Goal: Transaction & Acquisition: Purchase product/service

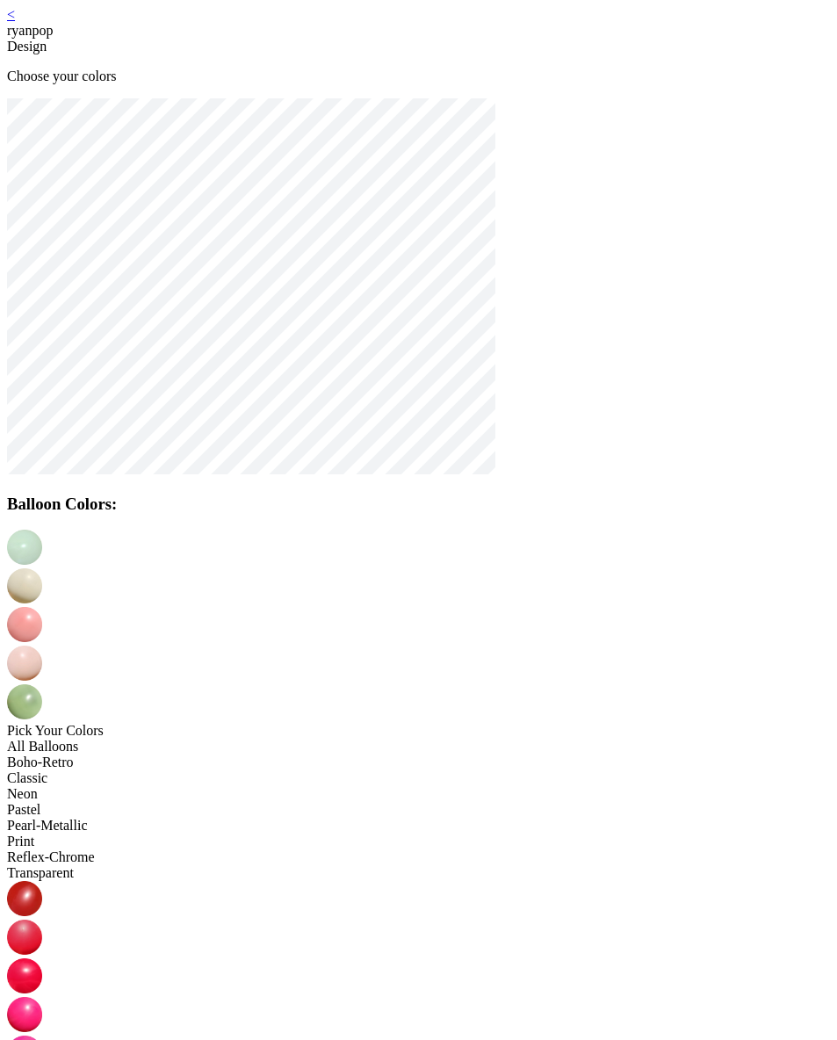
click at [15, 22] on link "<" at bounding box center [11, 14] width 8 height 15
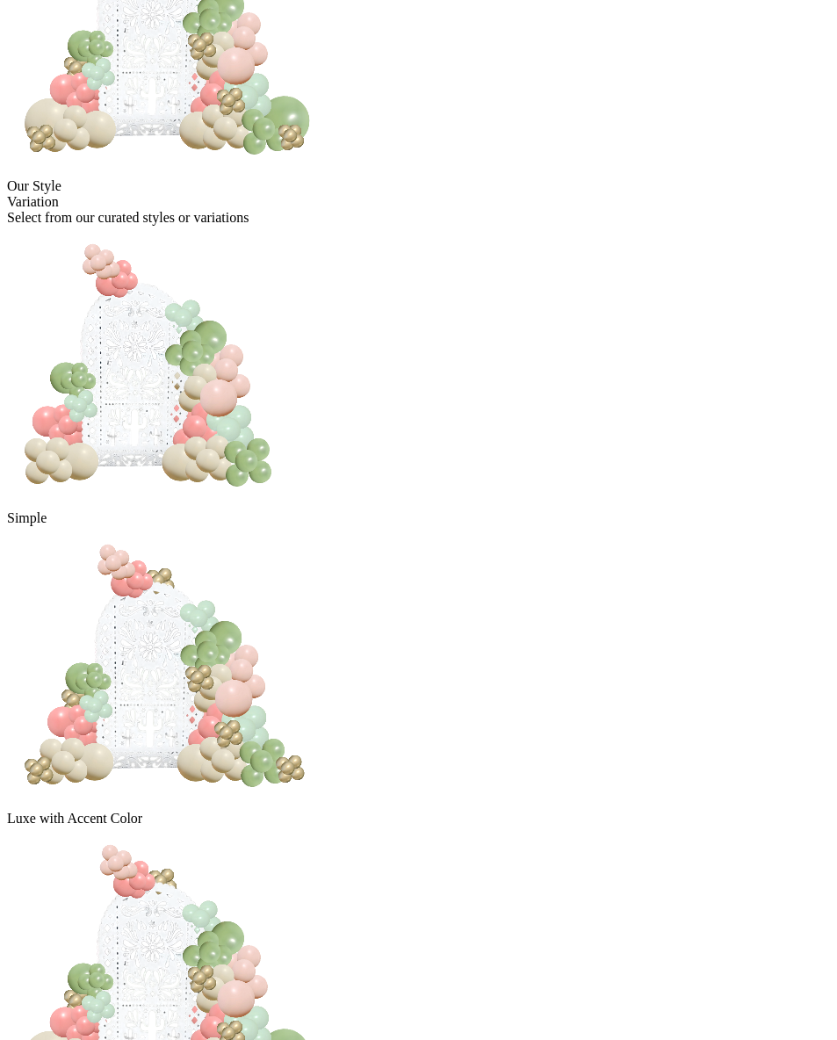
scroll to position [284, 0]
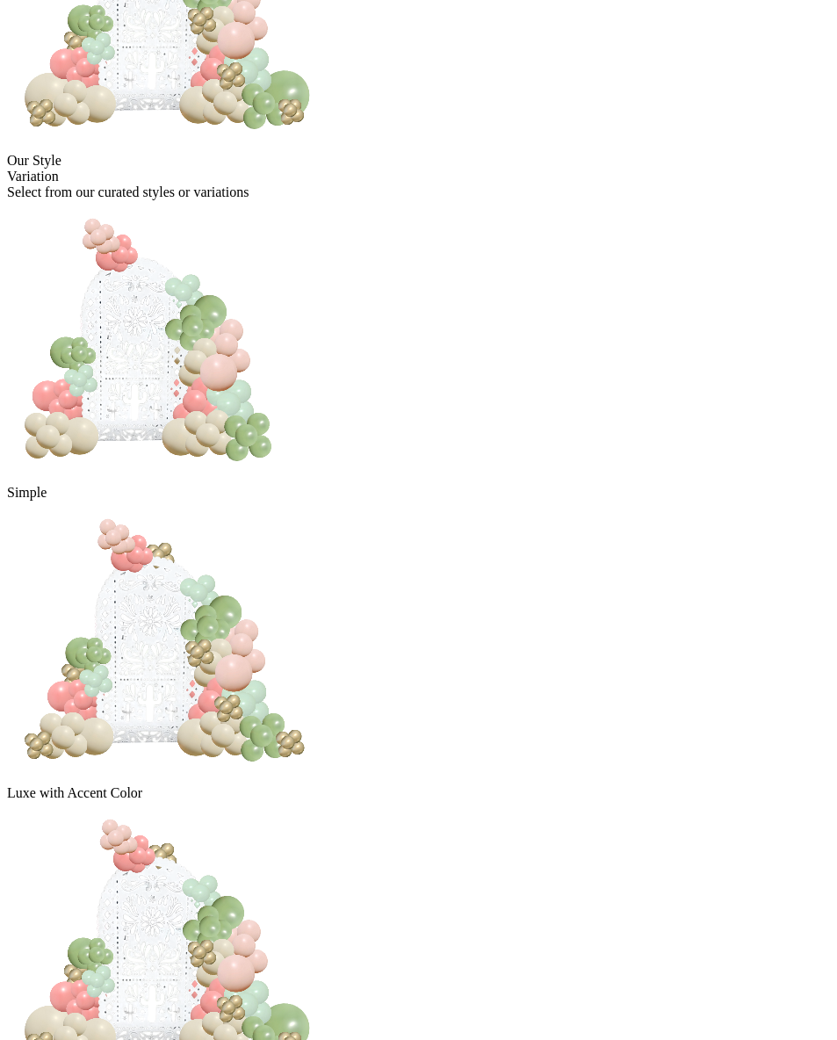
drag, startPoint x: 502, startPoint y: 710, endPoint x: 493, endPoint y: 761, distance: 51.9
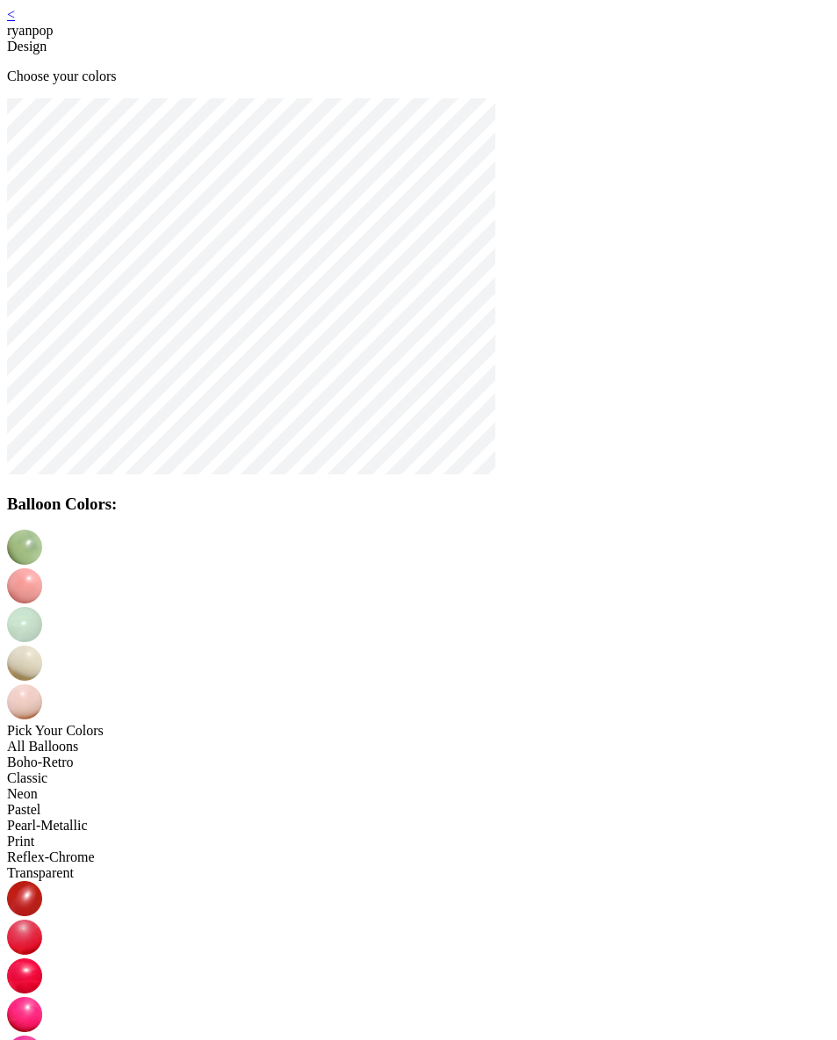
drag, startPoint x: 149, startPoint y: 38, endPoint x: 154, endPoint y: 28, distance: 10.6
click at [149, 37] on div "< ryanpop Design Choose your colors" at bounding box center [418, 45] width 823 height 77
click at [15, 22] on link "<" at bounding box center [11, 14] width 8 height 15
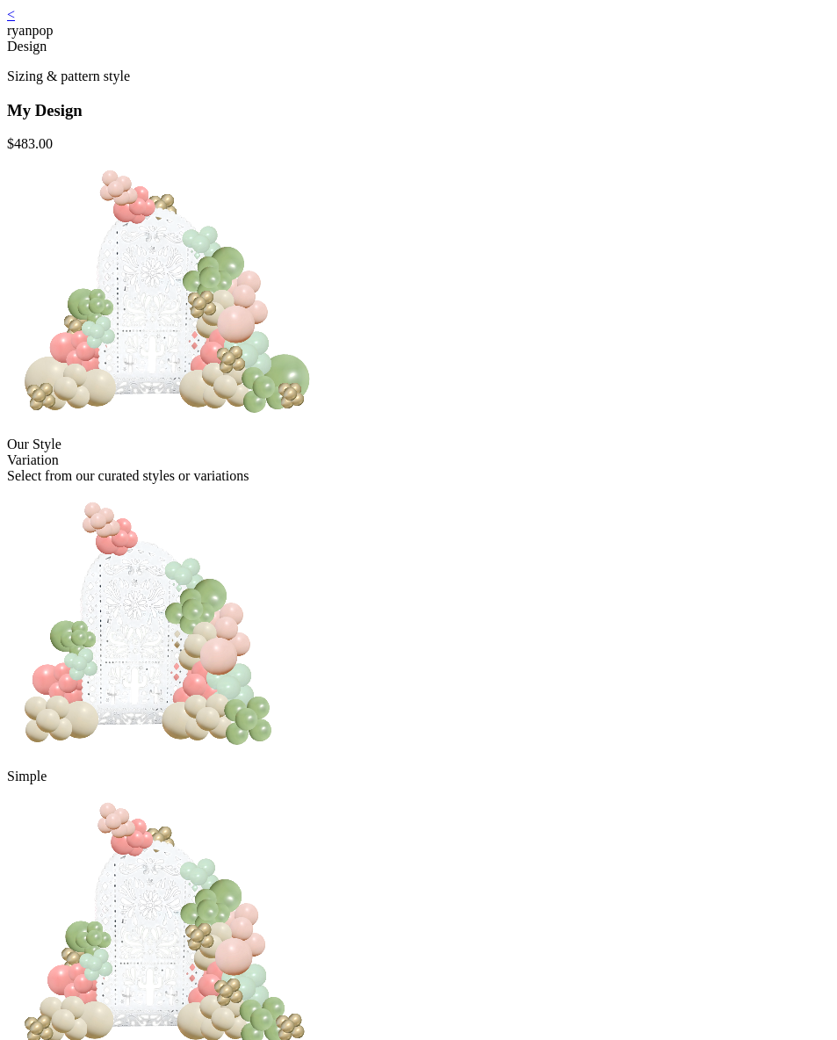
click at [322, 784] on img at bounding box center [164, 924] width 314 height 281
click at [292, 662] on img at bounding box center [149, 624] width 285 height 281
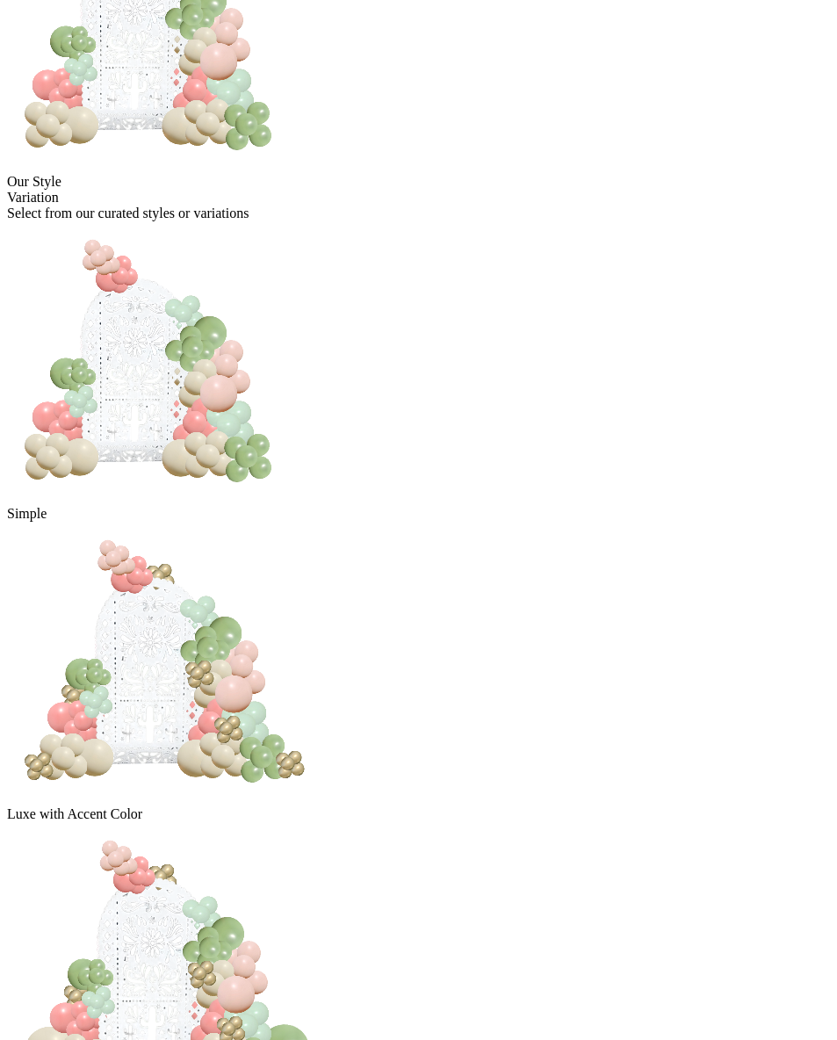
scroll to position [284, 0]
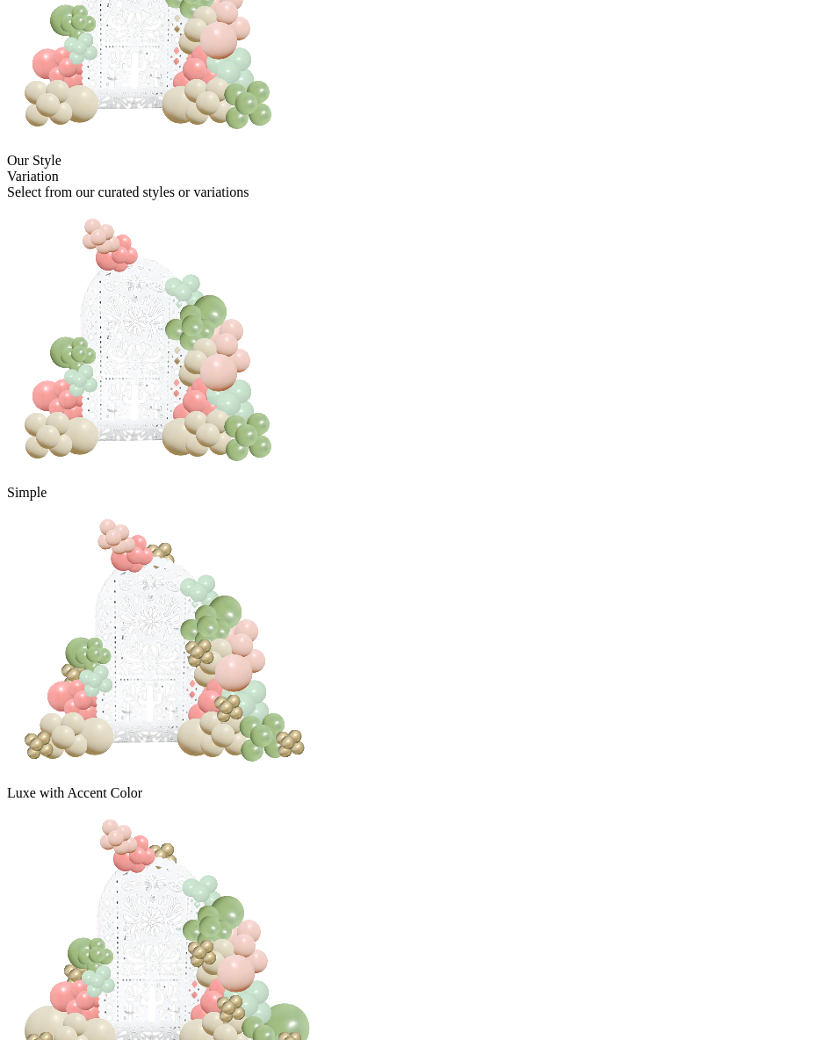
click at [623, 765] on div "My Design $ 400.00 Our Style Variation Select from our curated styles or variat…" at bounding box center [418, 622] width 823 height 1611
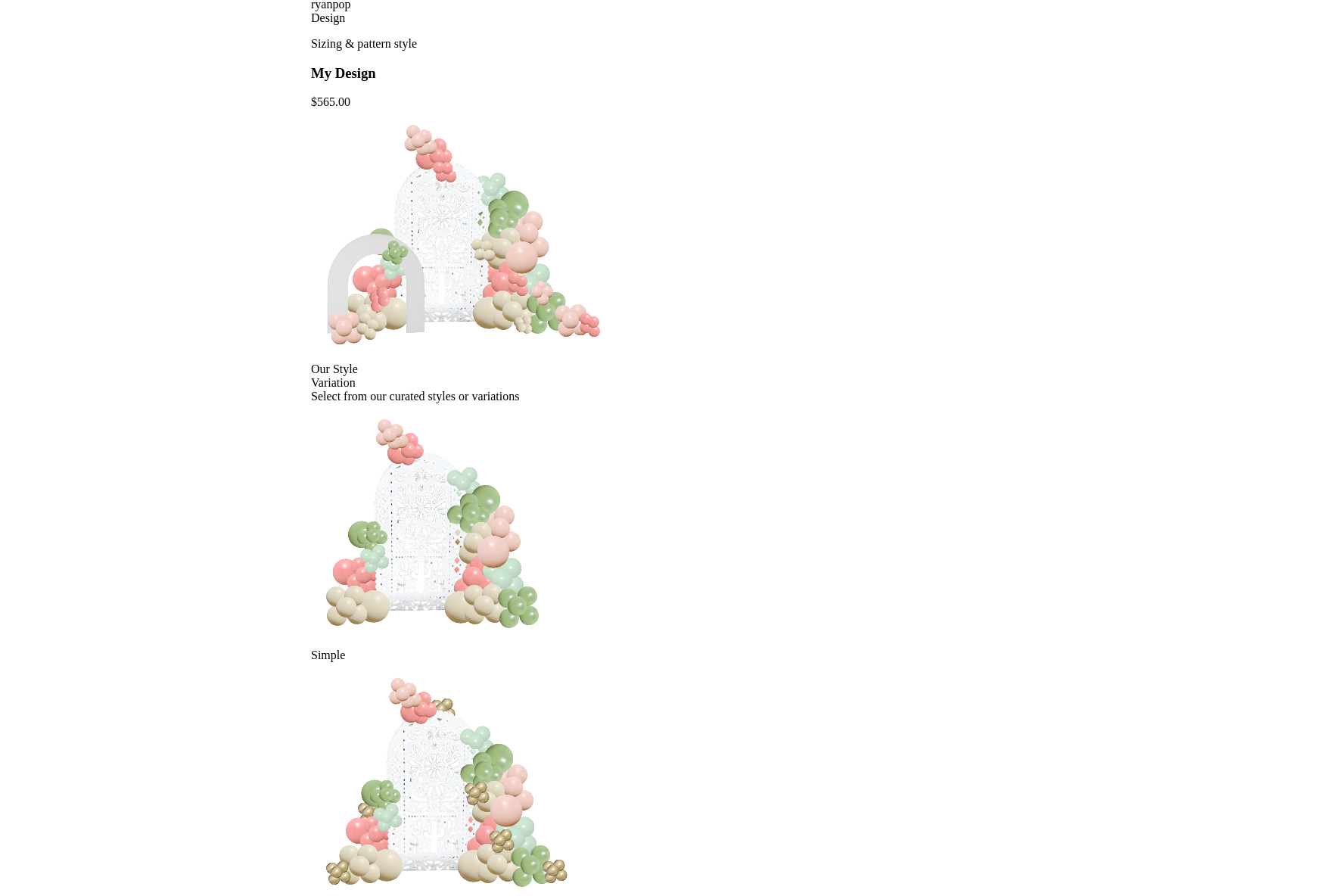
scroll to position [0, 0]
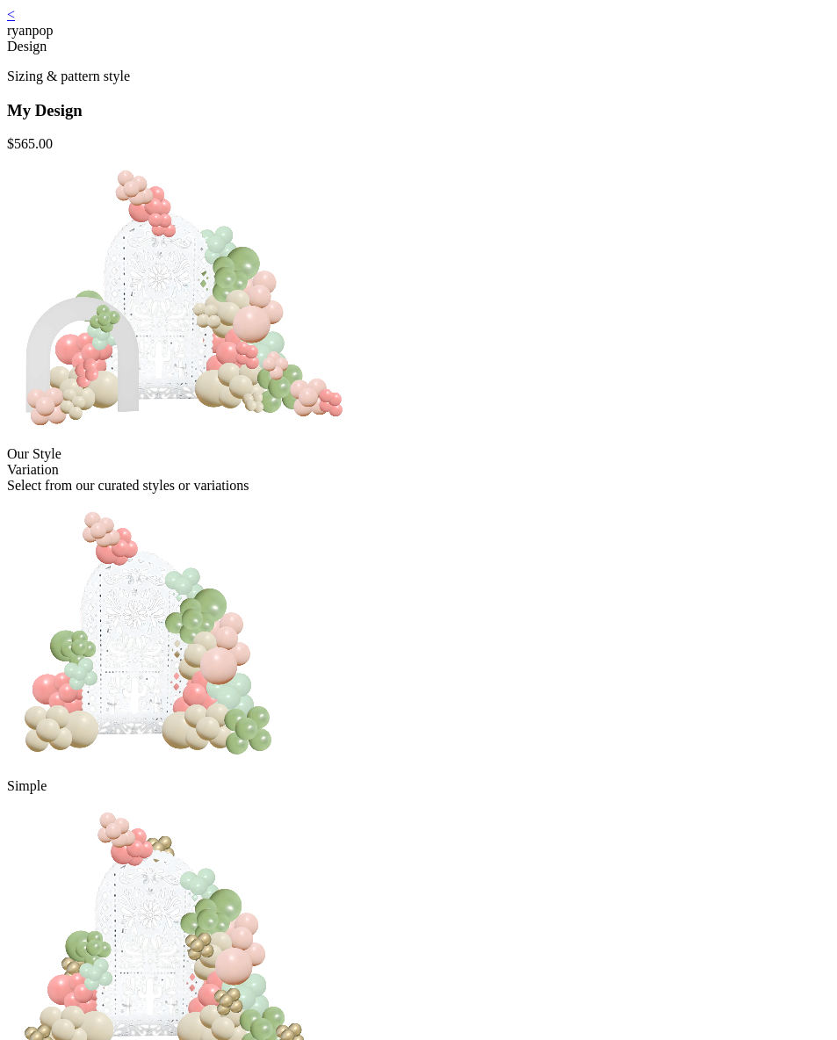
click at [292, 725] on img at bounding box center [149, 634] width 285 height 281
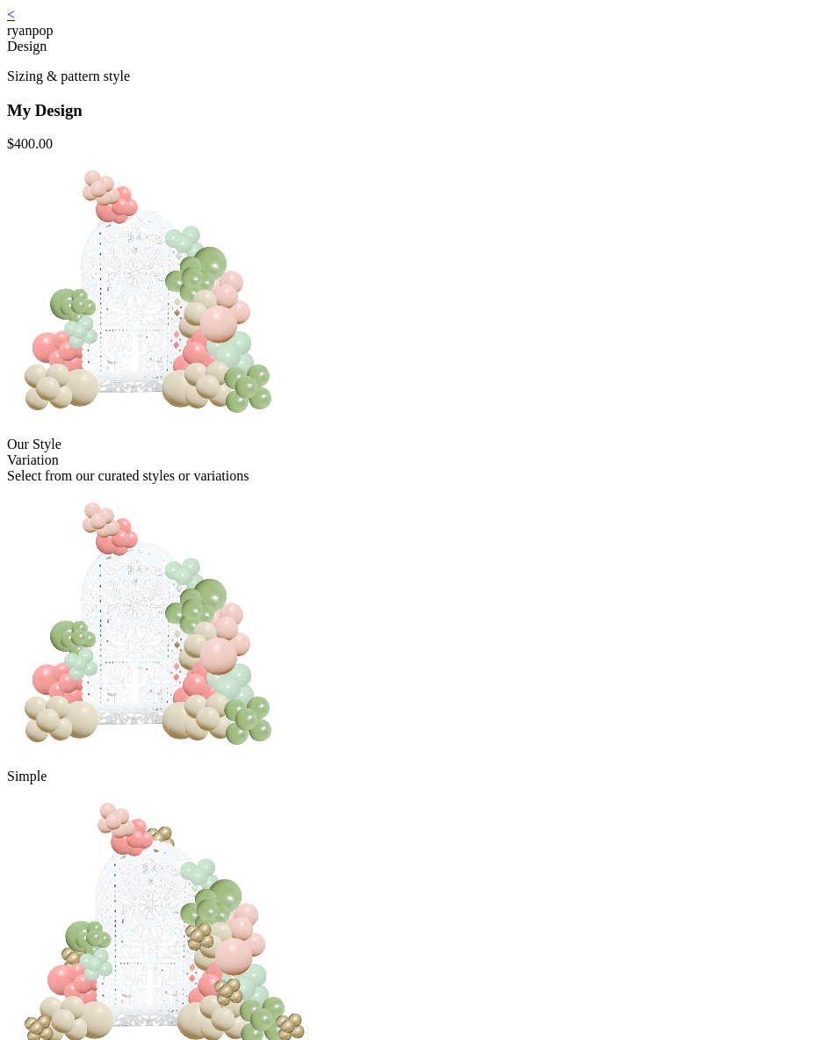
click at [322, 784] on img at bounding box center [164, 924] width 314 height 281
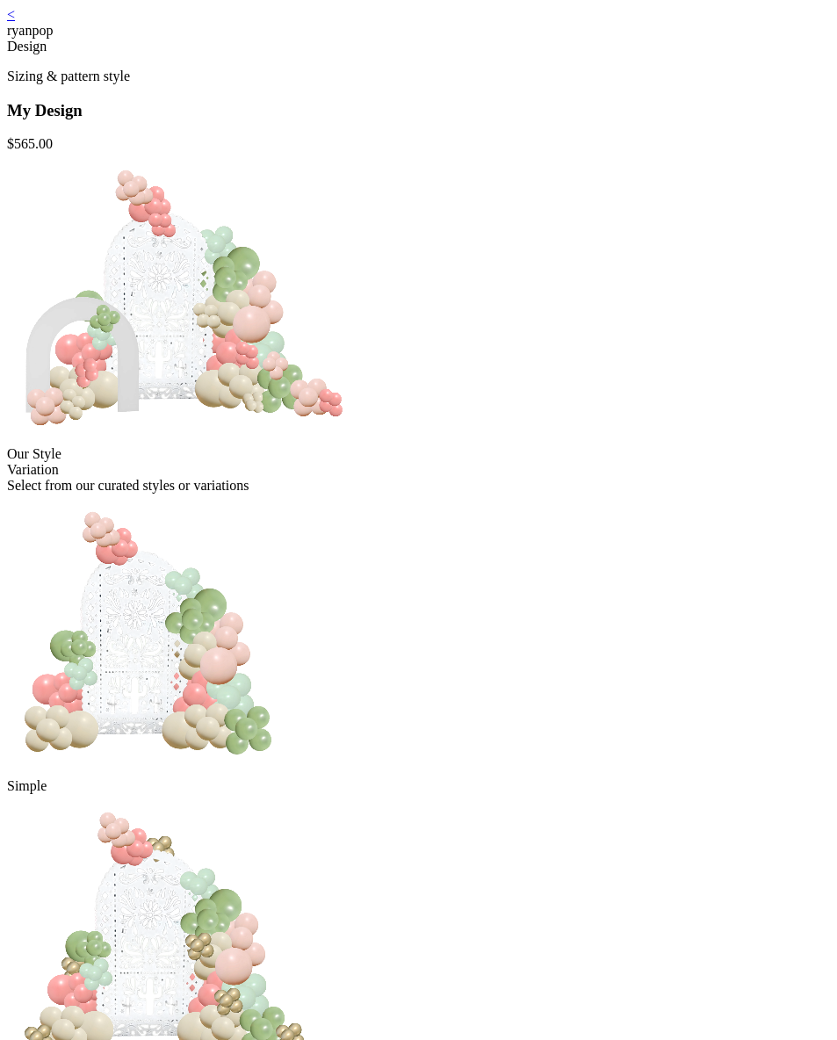
drag, startPoint x: 332, startPoint y: 844, endPoint x: 394, endPoint y: 824, distance: 64.7
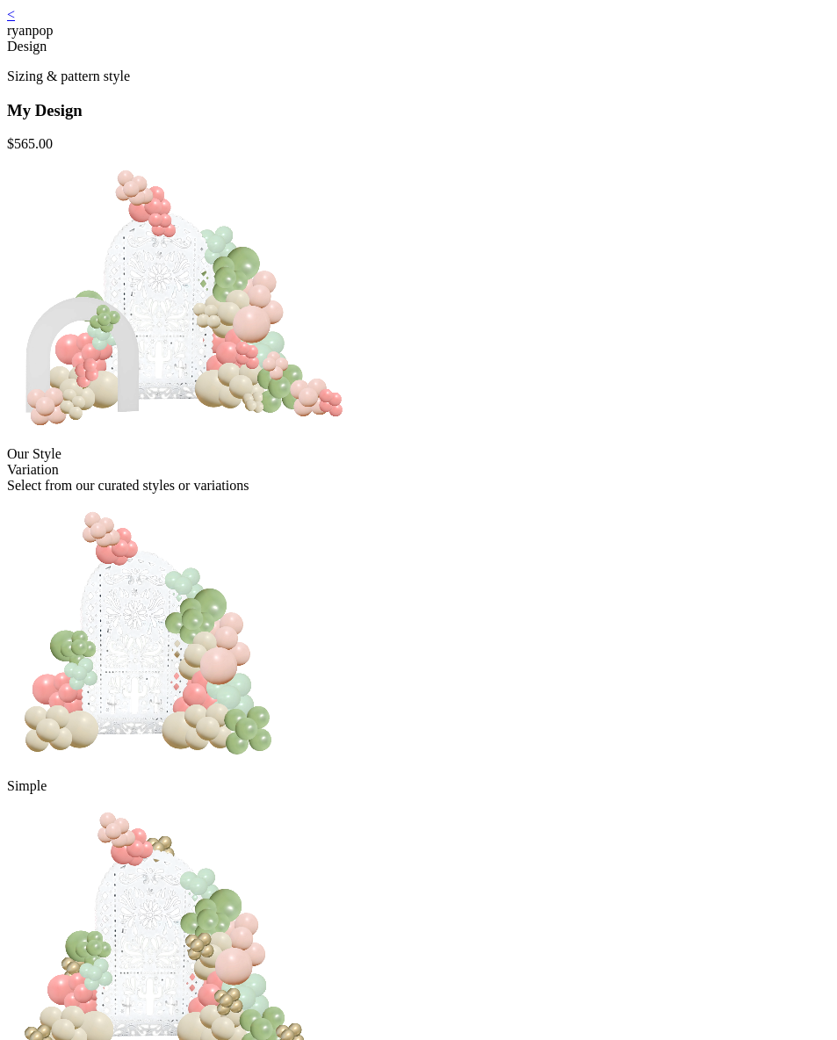
click at [322, 794] on img at bounding box center [164, 934] width 314 height 281
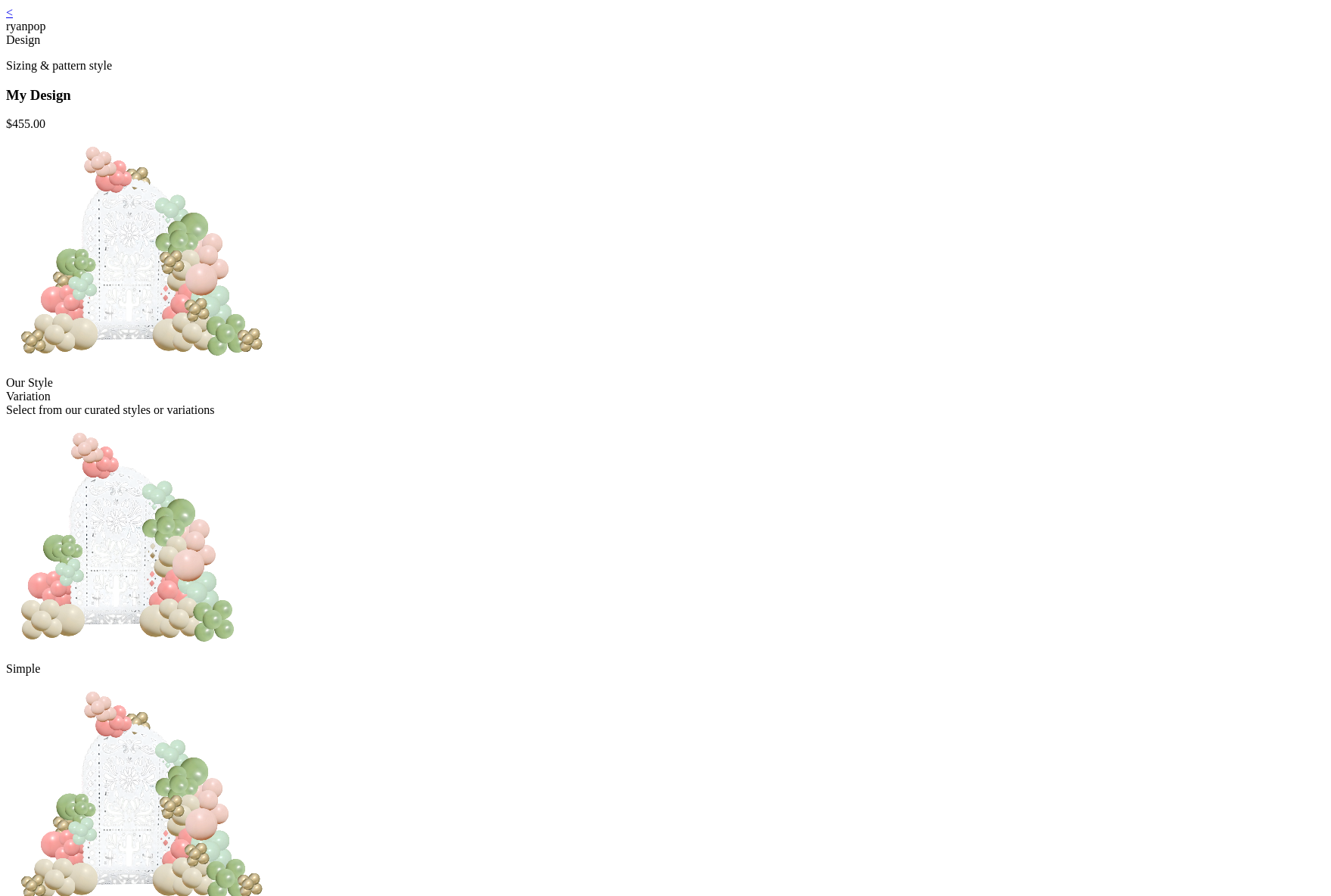
click at [13, 19] on link "<" at bounding box center [9, 12] width 7 height 13
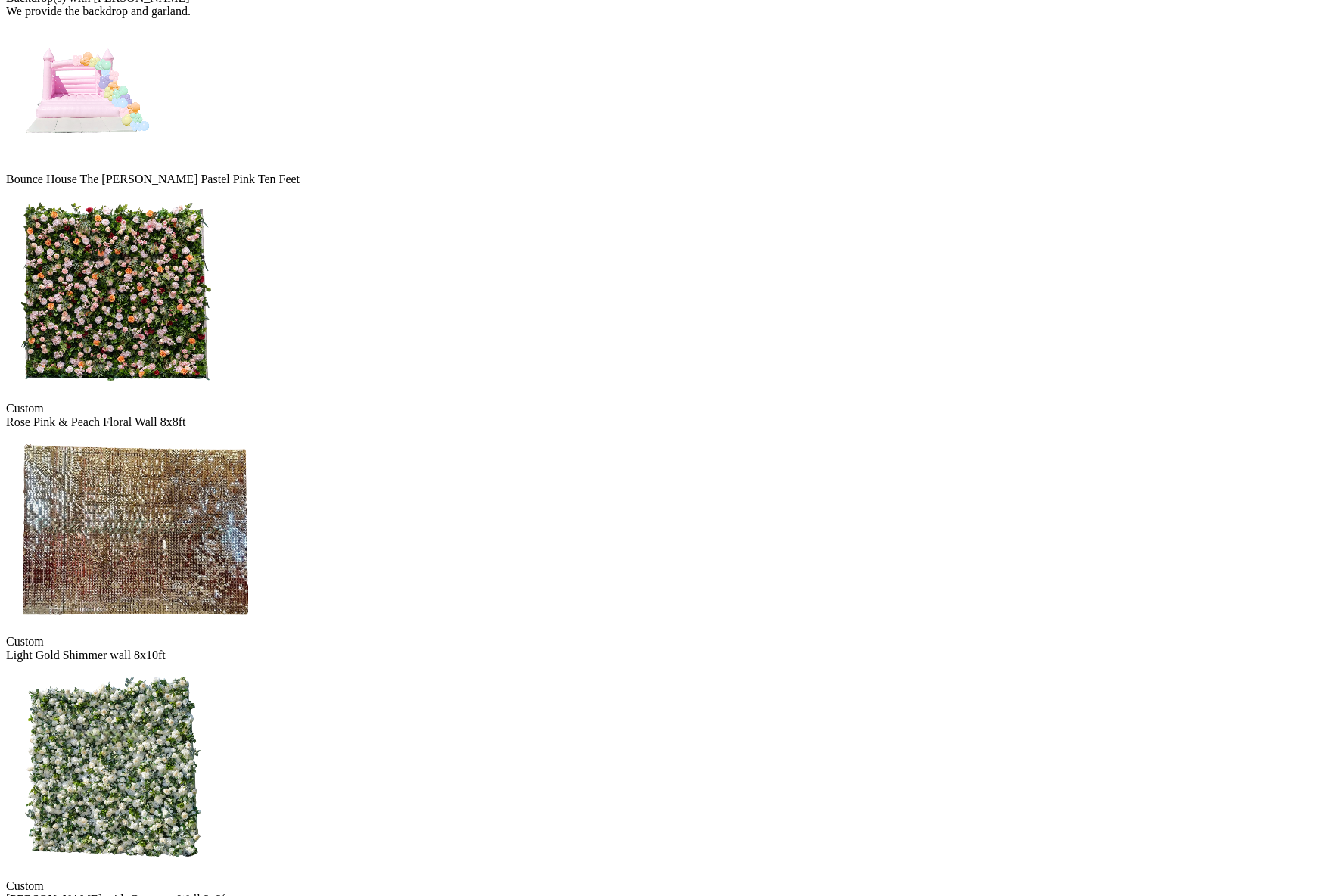
scroll to position [947, 0]
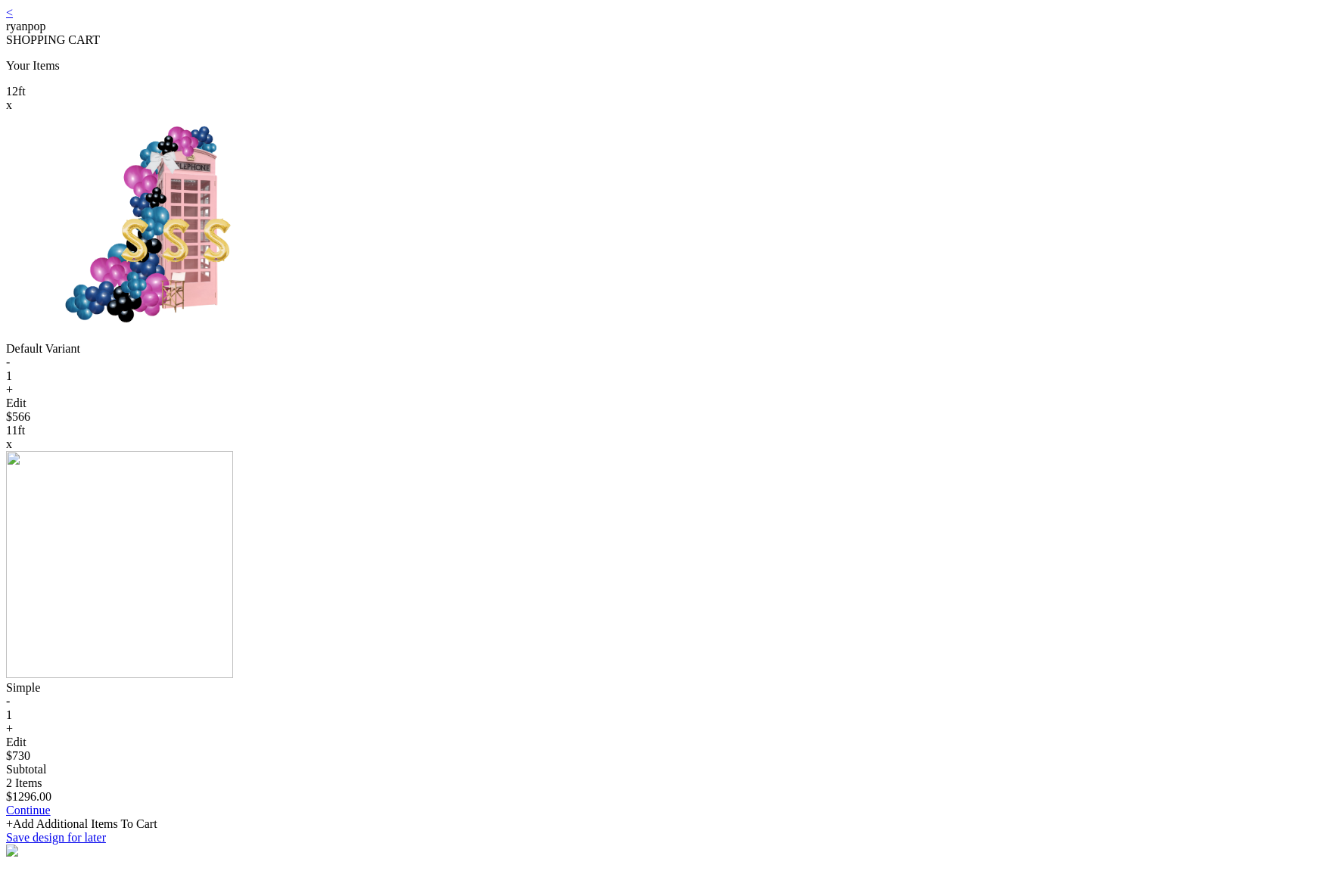
click at [429, 17] on div "< ryanpop SHOPPING CART Your Items 12 ft x Default Variant - 1 + Edit $566 11 f…" at bounding box center [665, 432] width 1319 height 852
click at [13, 19] on link "<" at bounding box center [9, 12] width 7 height 13
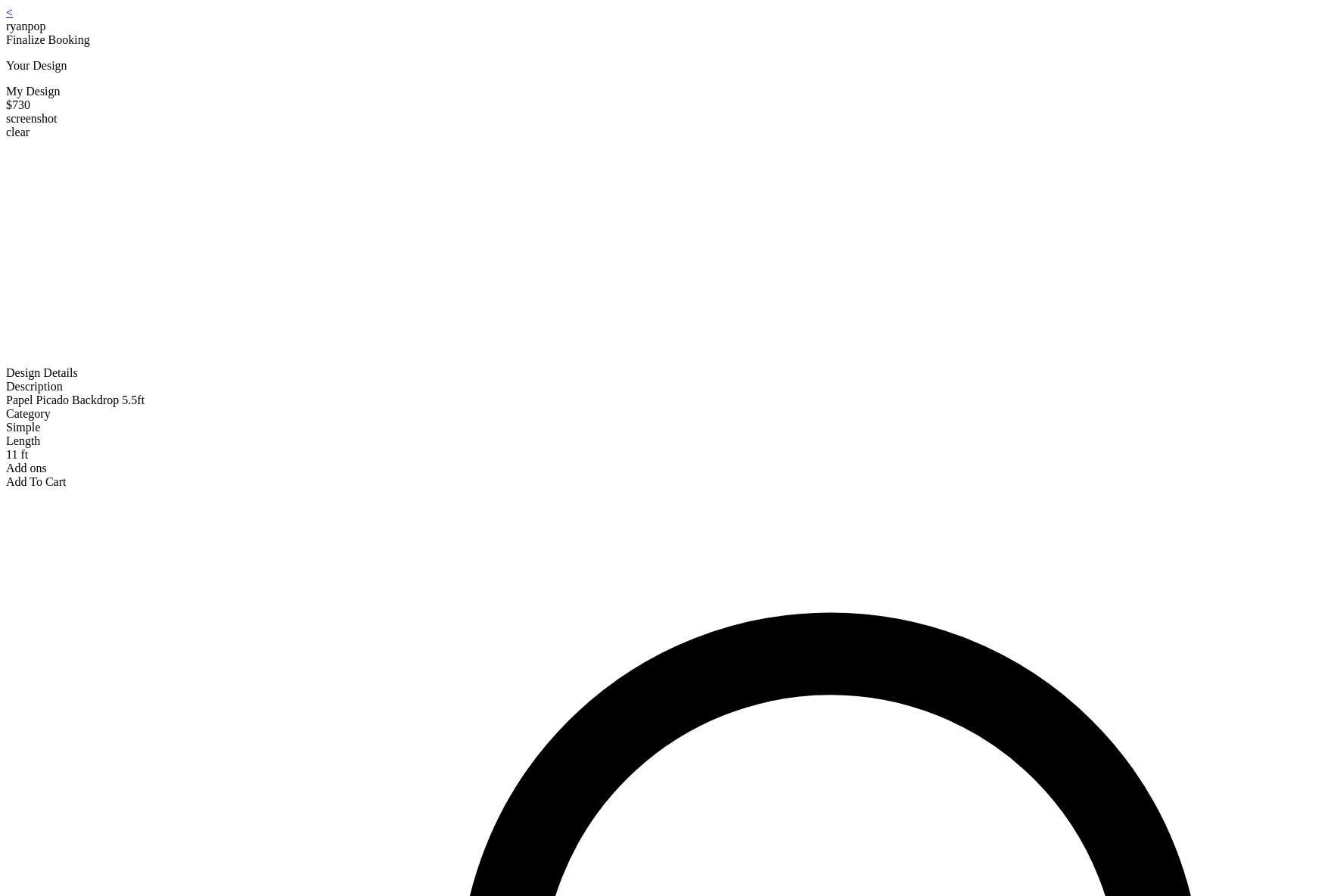
click at [471, 98] on div "My Design" at bounding box center [665, 91] width 1319 height 14
click at [874, 112] on div "$730" at bounding box center [665, 105] width 1319 height 14
copy div "My Design $730 screenshot clear"
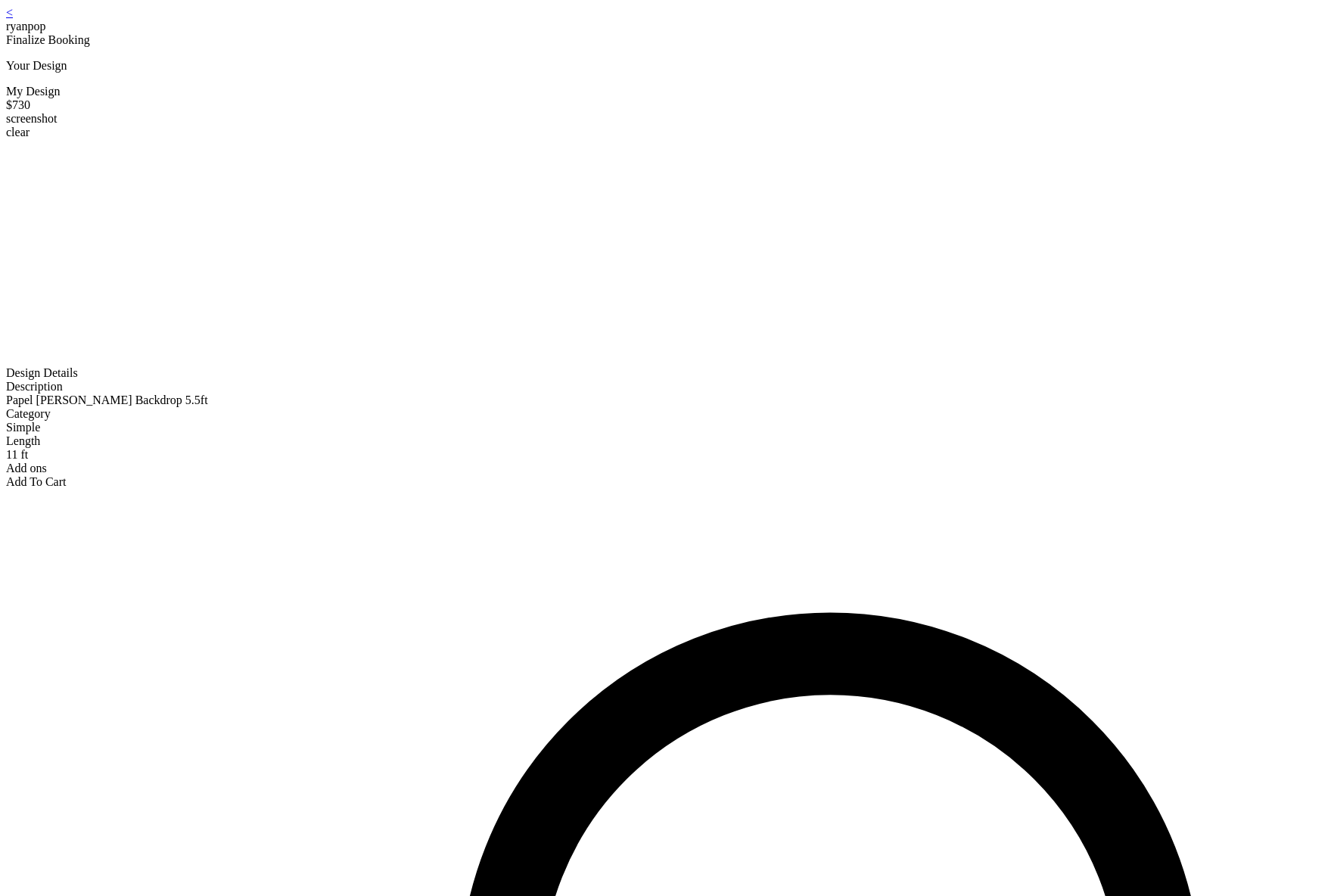
click at [13, 19] on link "<" at bounding box center [9, 12] width 7 height 13
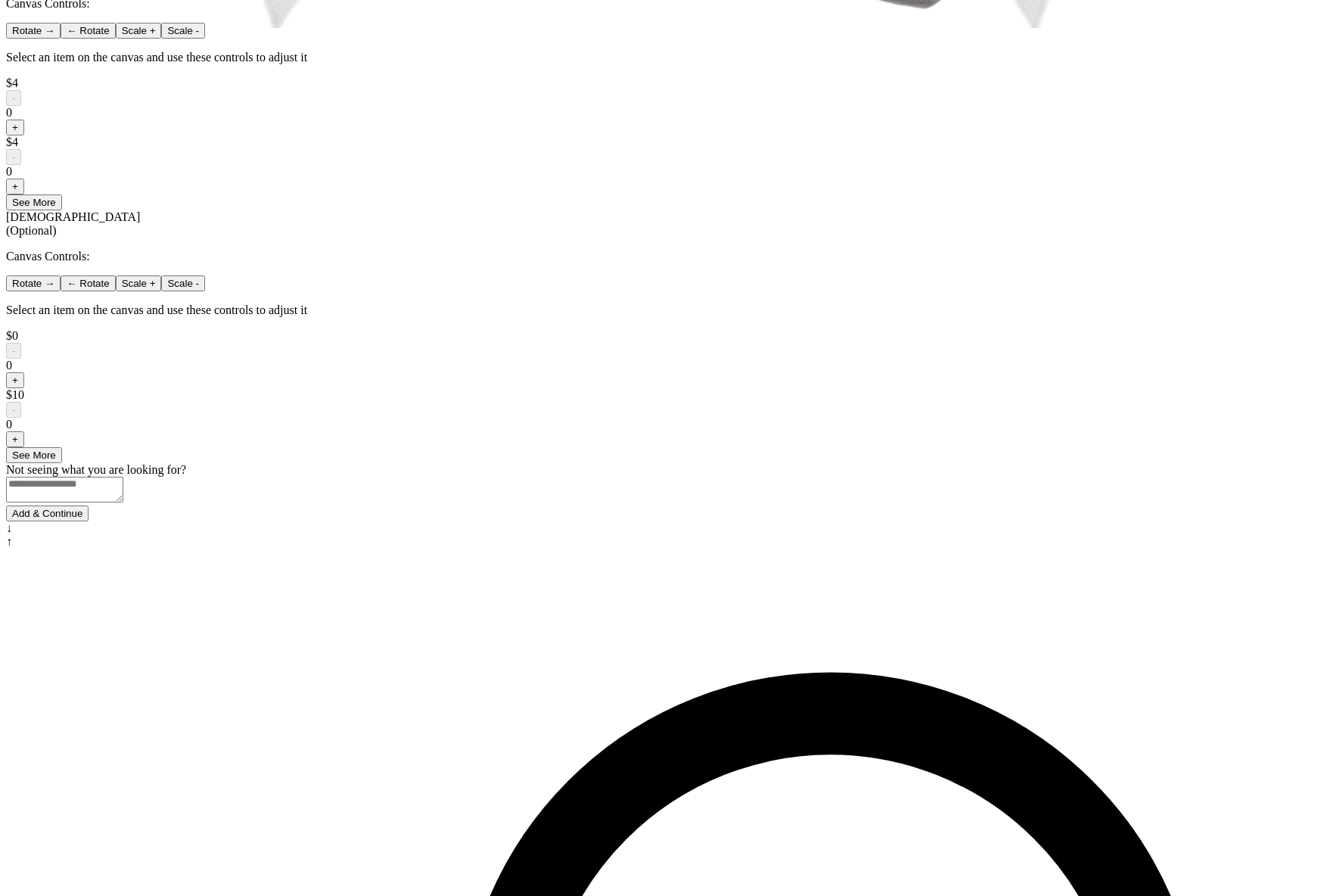
scroll to position [880, 0]
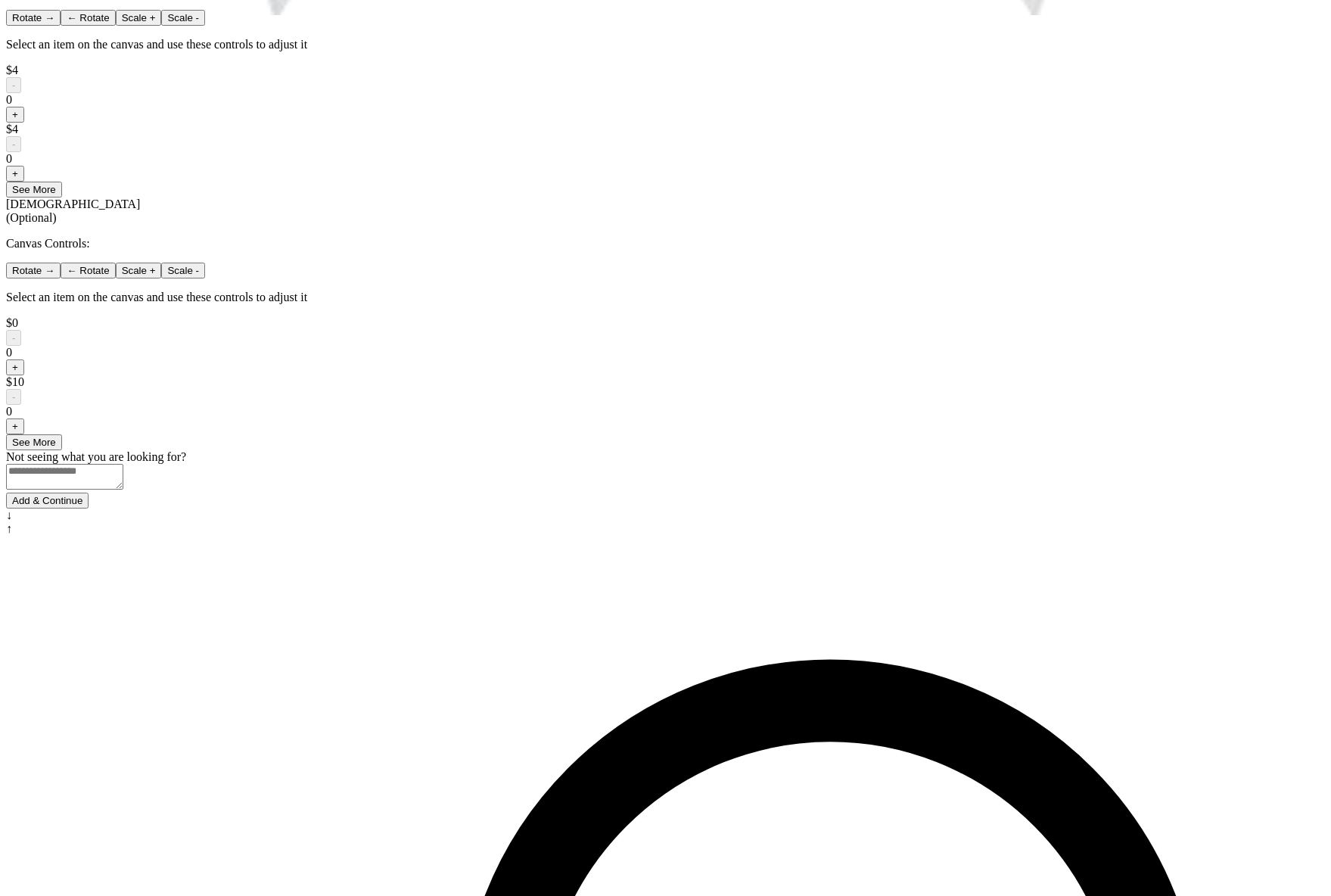
click at [89, 508] on button "Add & Continue" at bounding box center [47, 501] width 83 height 16
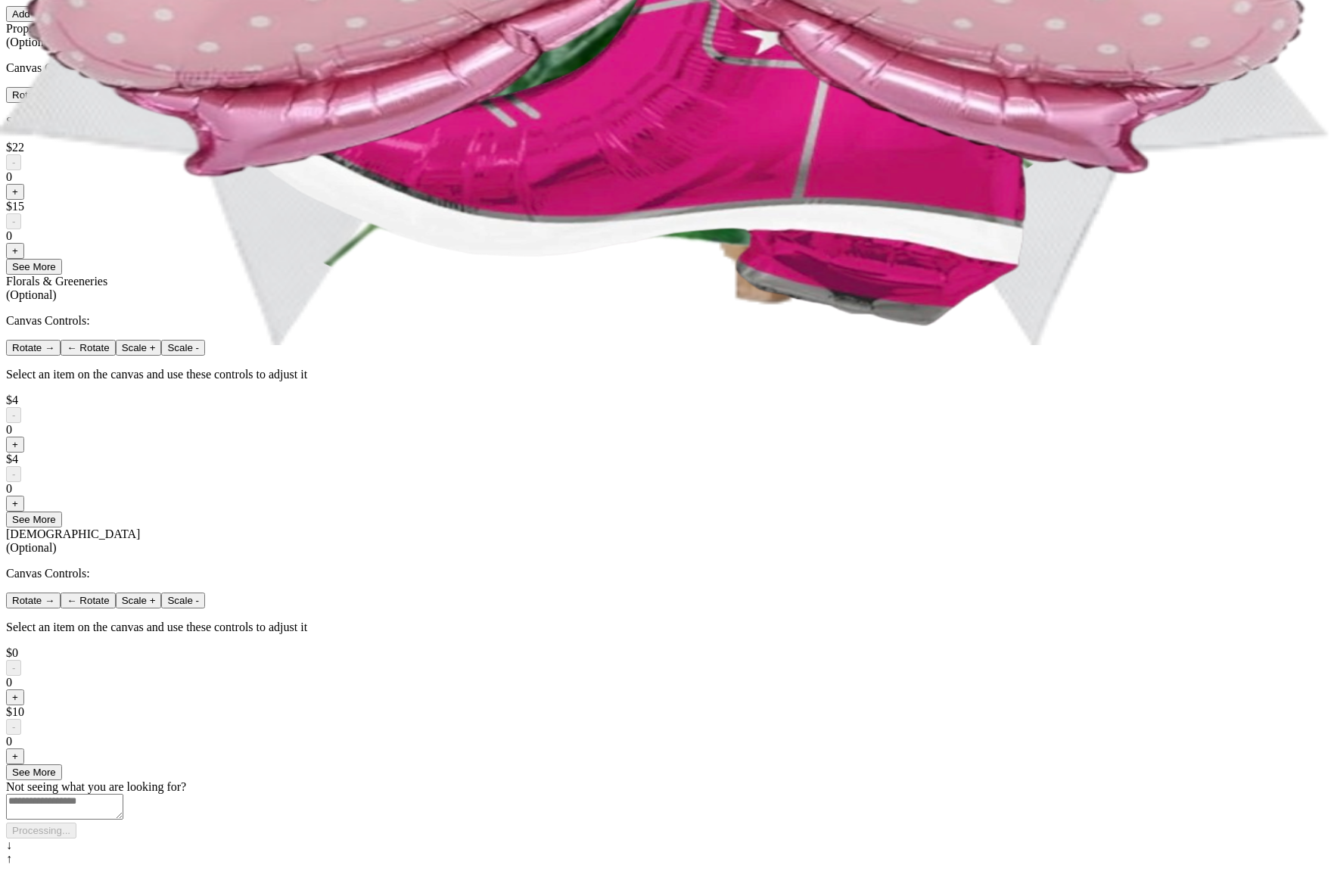
scroll to position [0, 0]
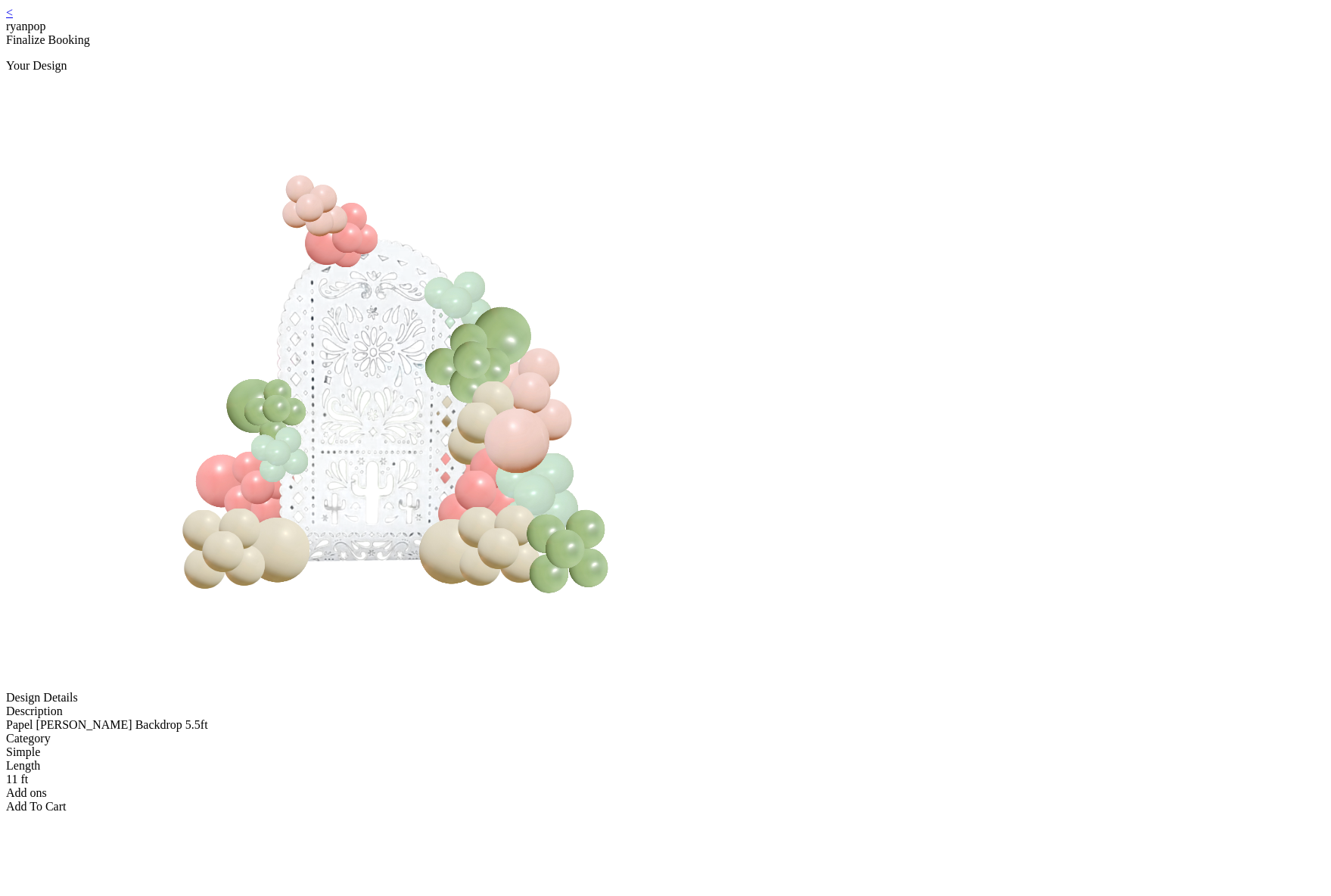
click at [13, 19] on link "<" at bounding box center [9, 12] width 7 height 13
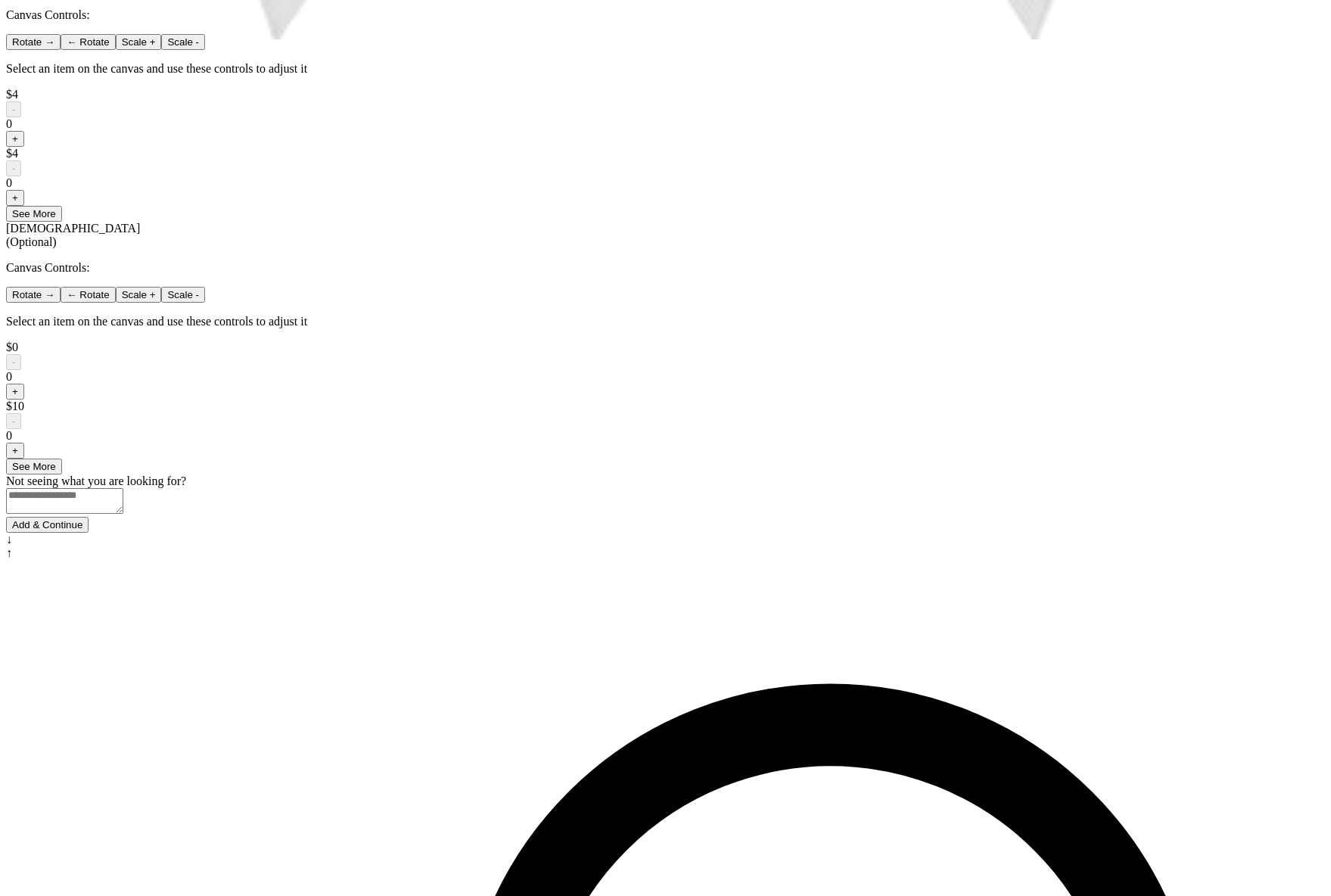
scroll to position [880, 0]
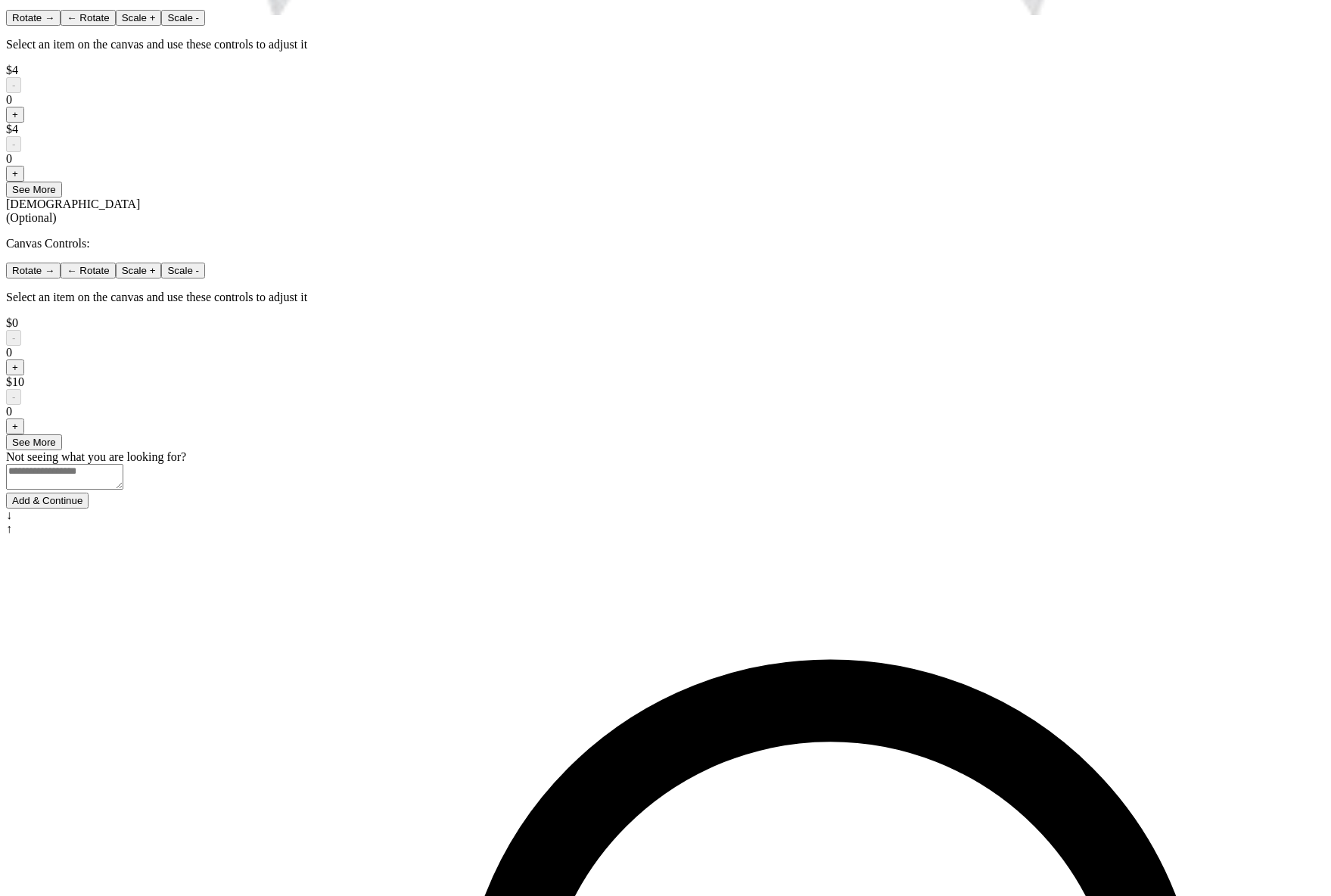
click at [62, 451] on button "See More" at bounding box center [34, 442] width 56 height 16
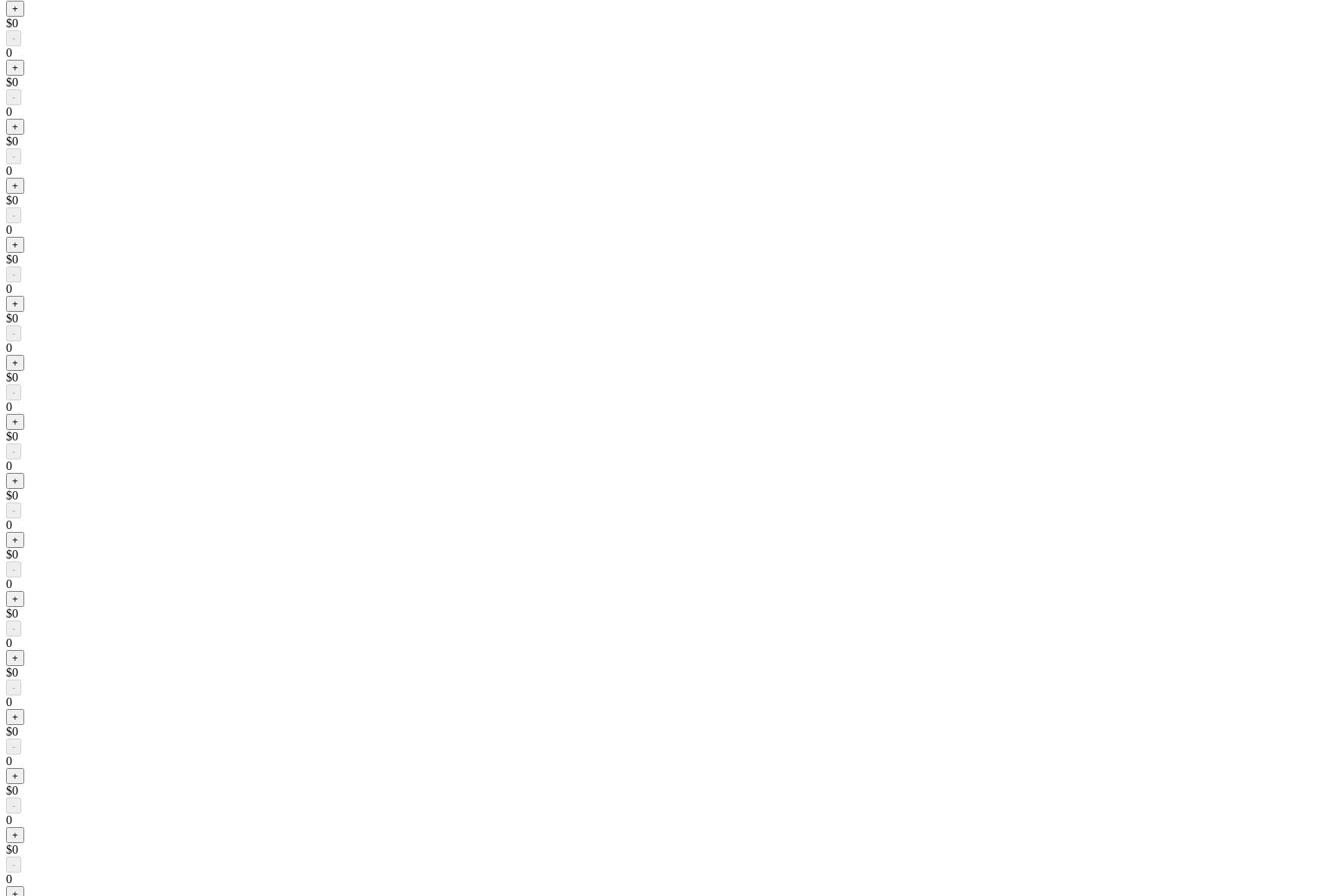
click at [24, 252] on button "+" at bounding box center [15, 245] width 18 height 16
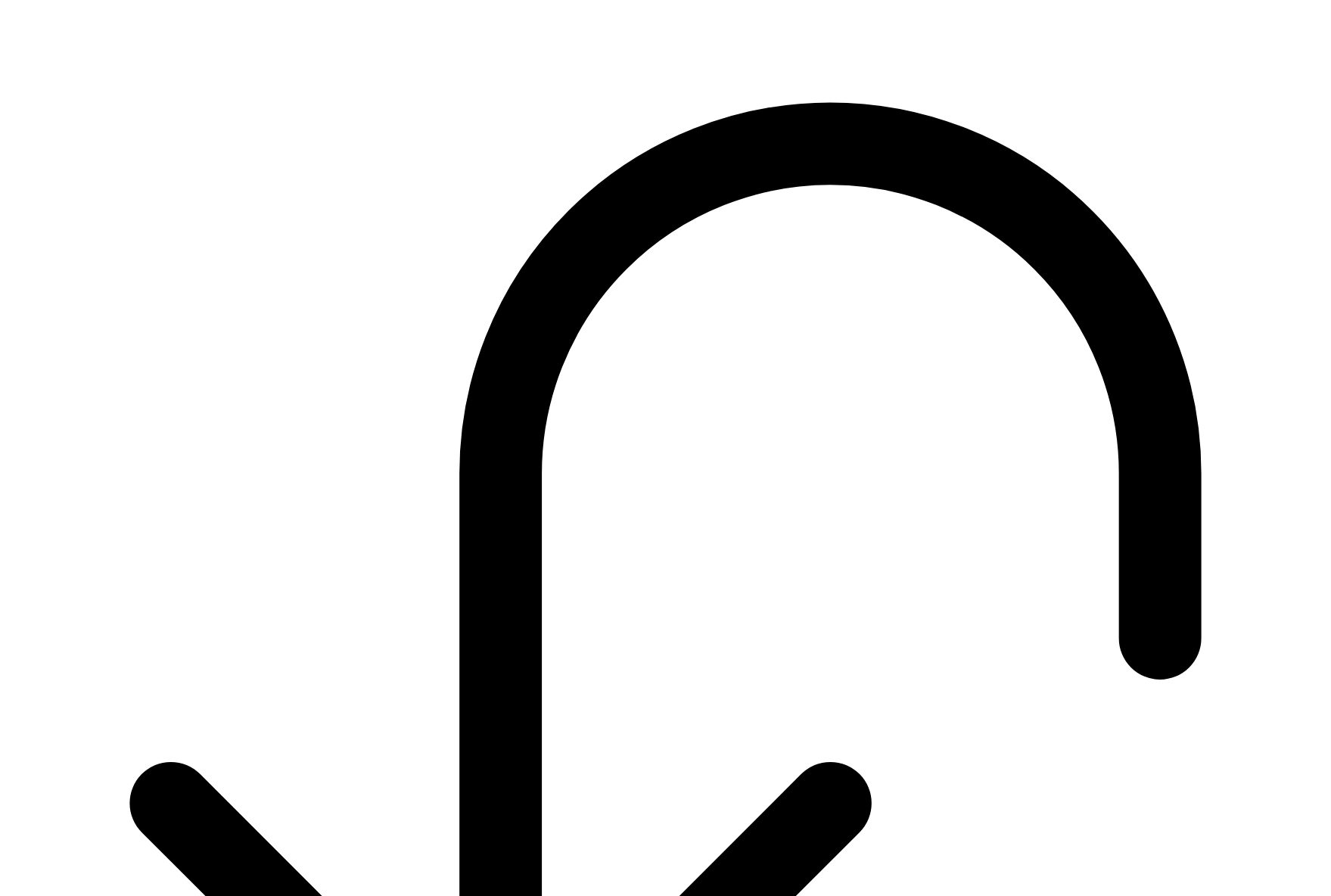
scroll to position [5465, 0]
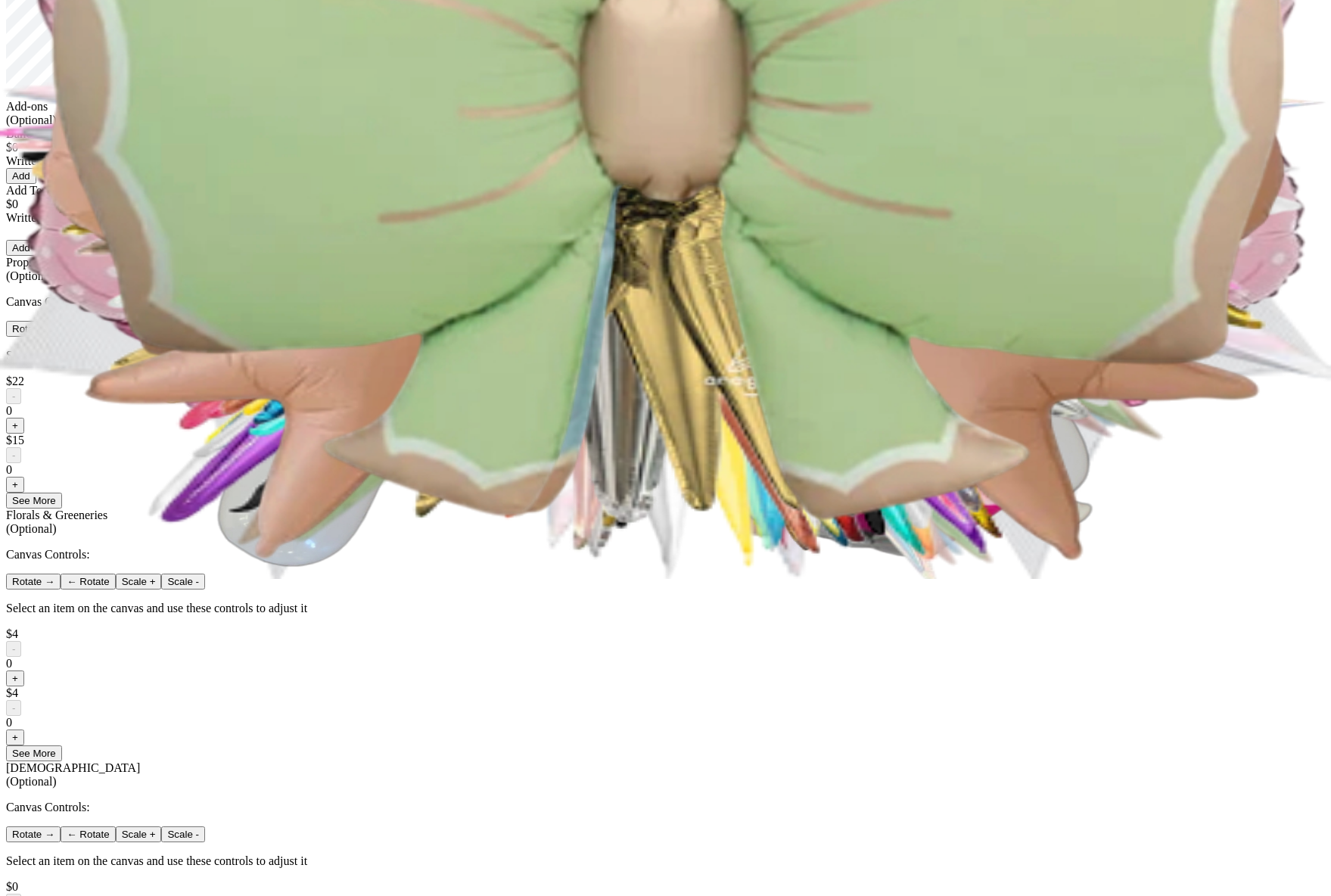
scroll to position [0, 0]
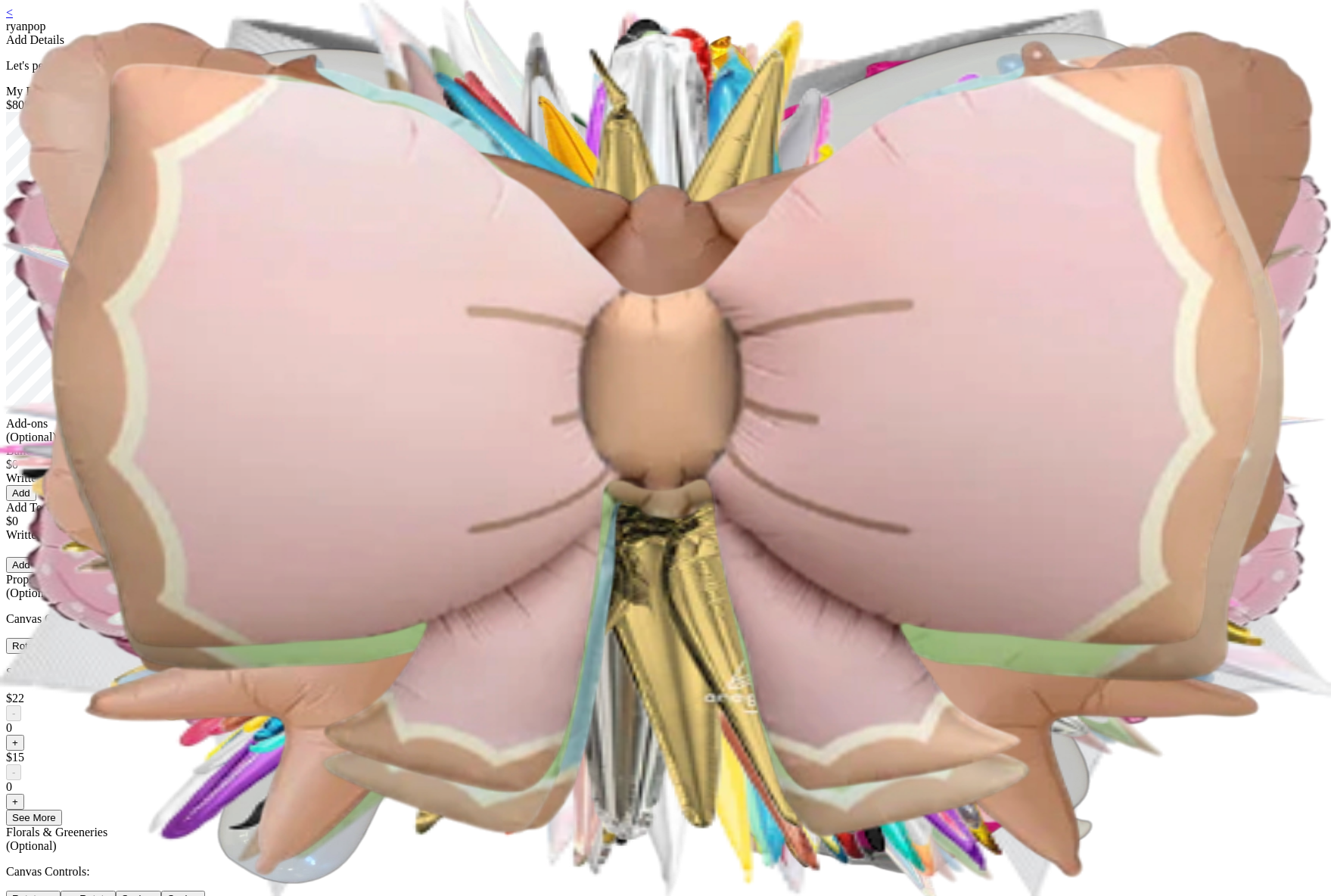
click at [13, 19] on link "<" at bounding box center [9, 12] width 7 height 13
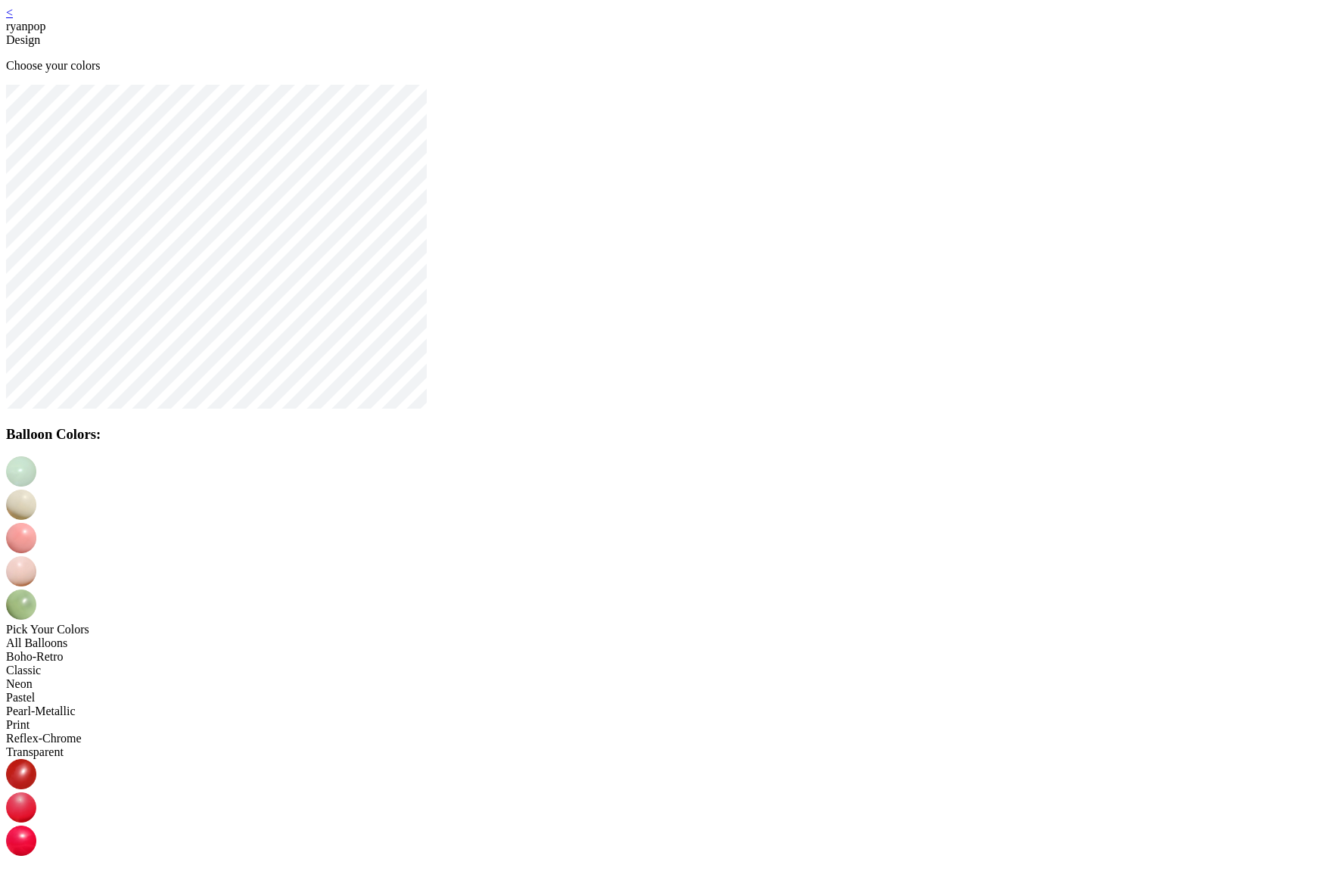
click at [36, 589] on img at bounding box center [21, 604] width 30 height 30
click at [36, 557] on img at bounding box center [21, 571] width 30 height 30
drag, startPoint x: 701, startPoint y: 488, endPoint x: 752, endPoint y: 537, distance: 70.7
click at [36, 557] on img at bounding box center [21, 571] width 30 height 30
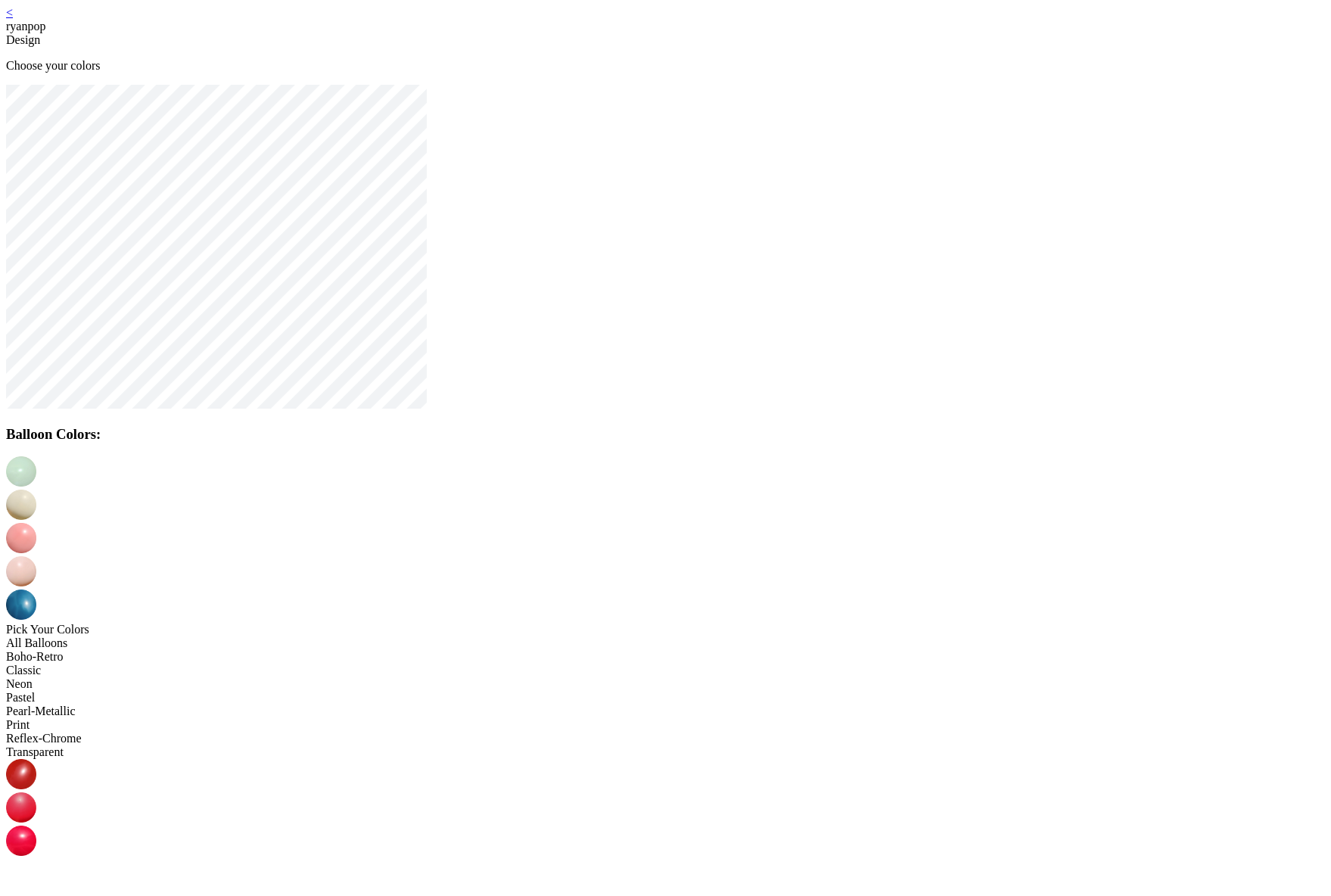
click at [36, 523] on img at bounding box center [21, 538] width 30 height 30
click at [36, 489] on img at bounding box center [21, 504] width 30 height 30
click at [675, 637] on div "All Balloons Boho-Retro Classic Neon Pastel Pearl-Metallic Print Reflex-Chrome …" at bounding box center [665, 698] width 1319 height 122
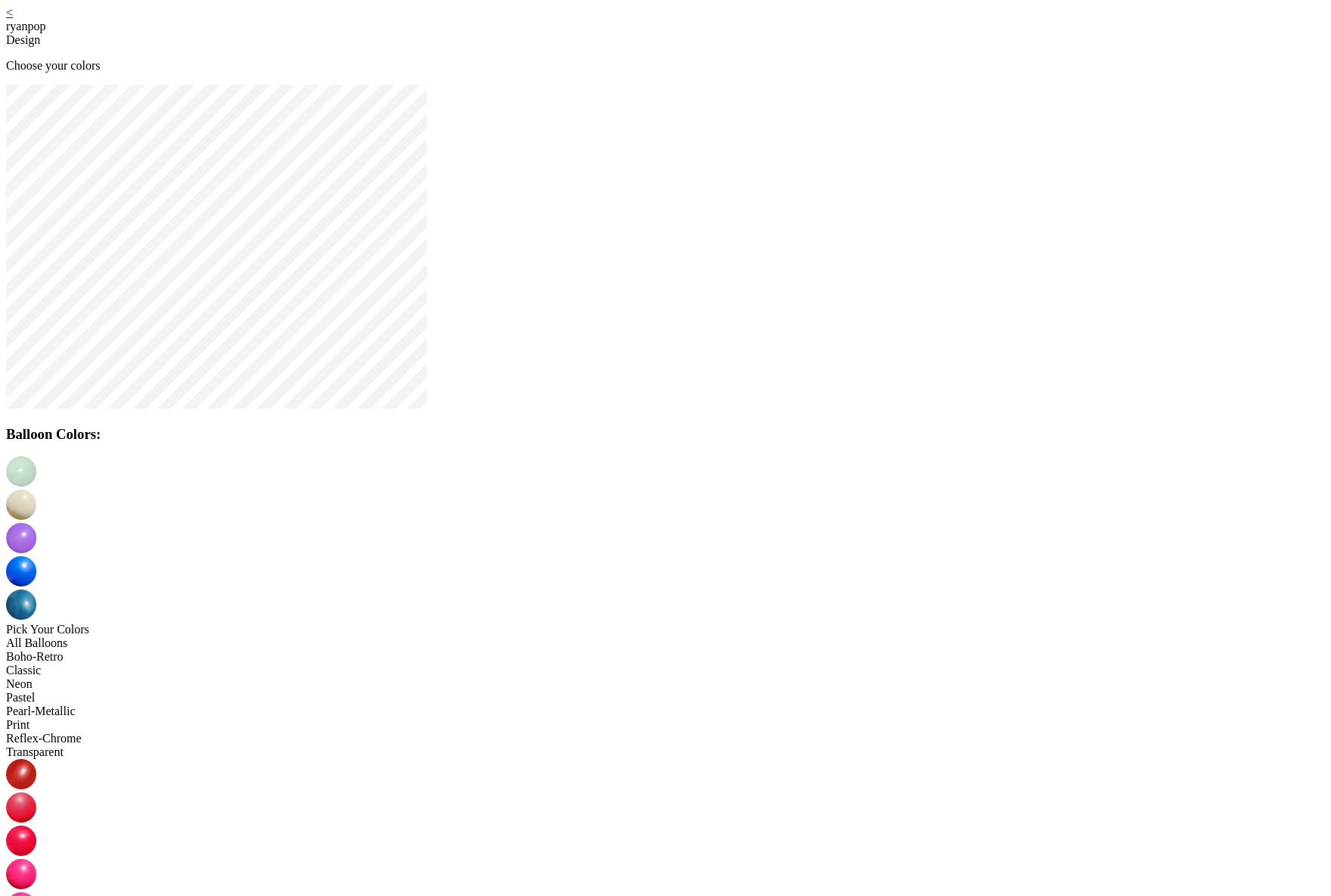
click at [36, 487] on img at bounding box center [21, 471] width 30 height 30
click at [36, 482] on img at bounding box center [21, 471] width 30 height 30
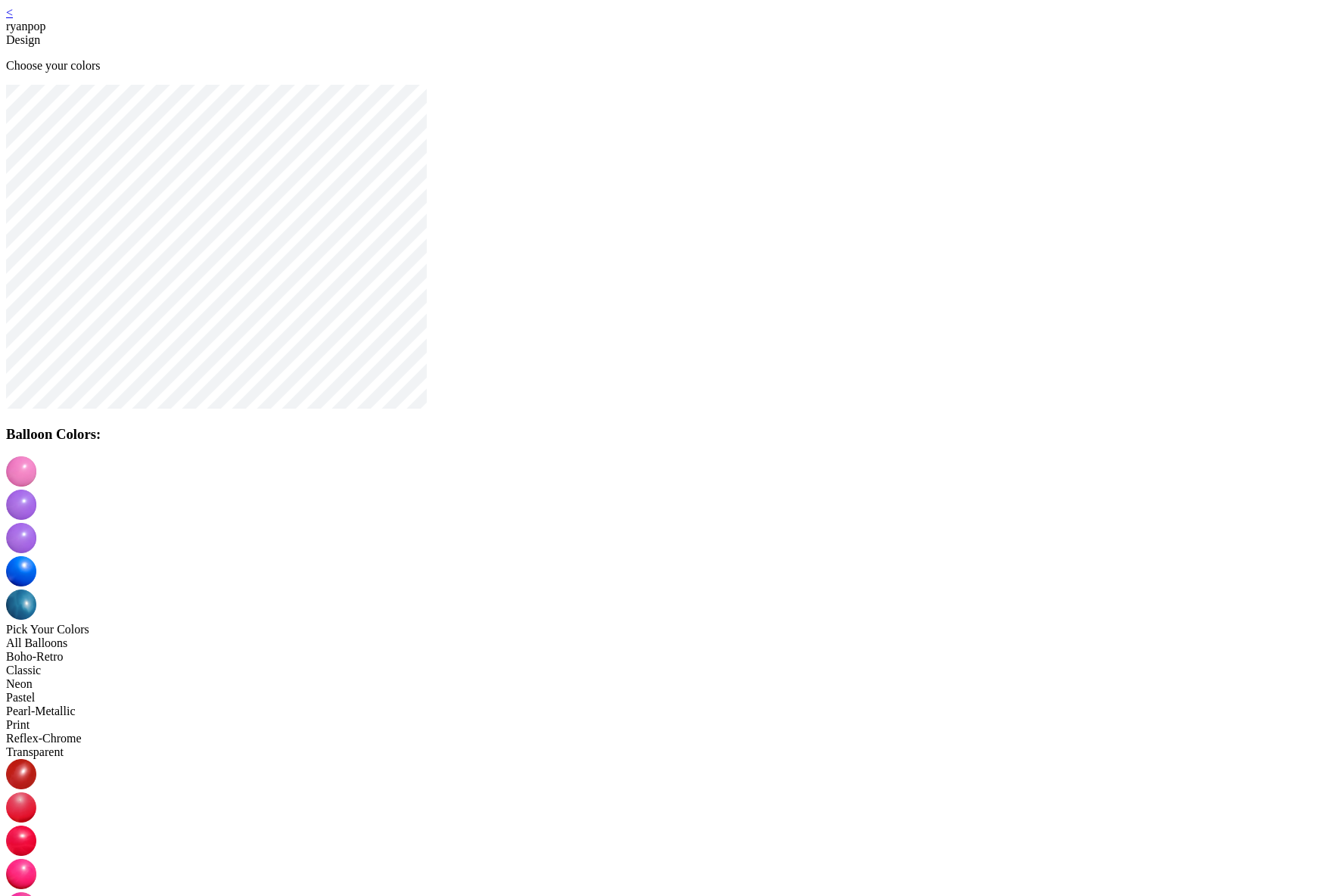
drag, startPoint x: 644, startPoint y: 505, endPoint x: 644, endPoint y: 494, distance: 11.0
click at [36, 489] on img at bounding box center [21, 504] width 30 height 30
click at [36, 759] on img at bounding box center [21, 774] width 30 height 30
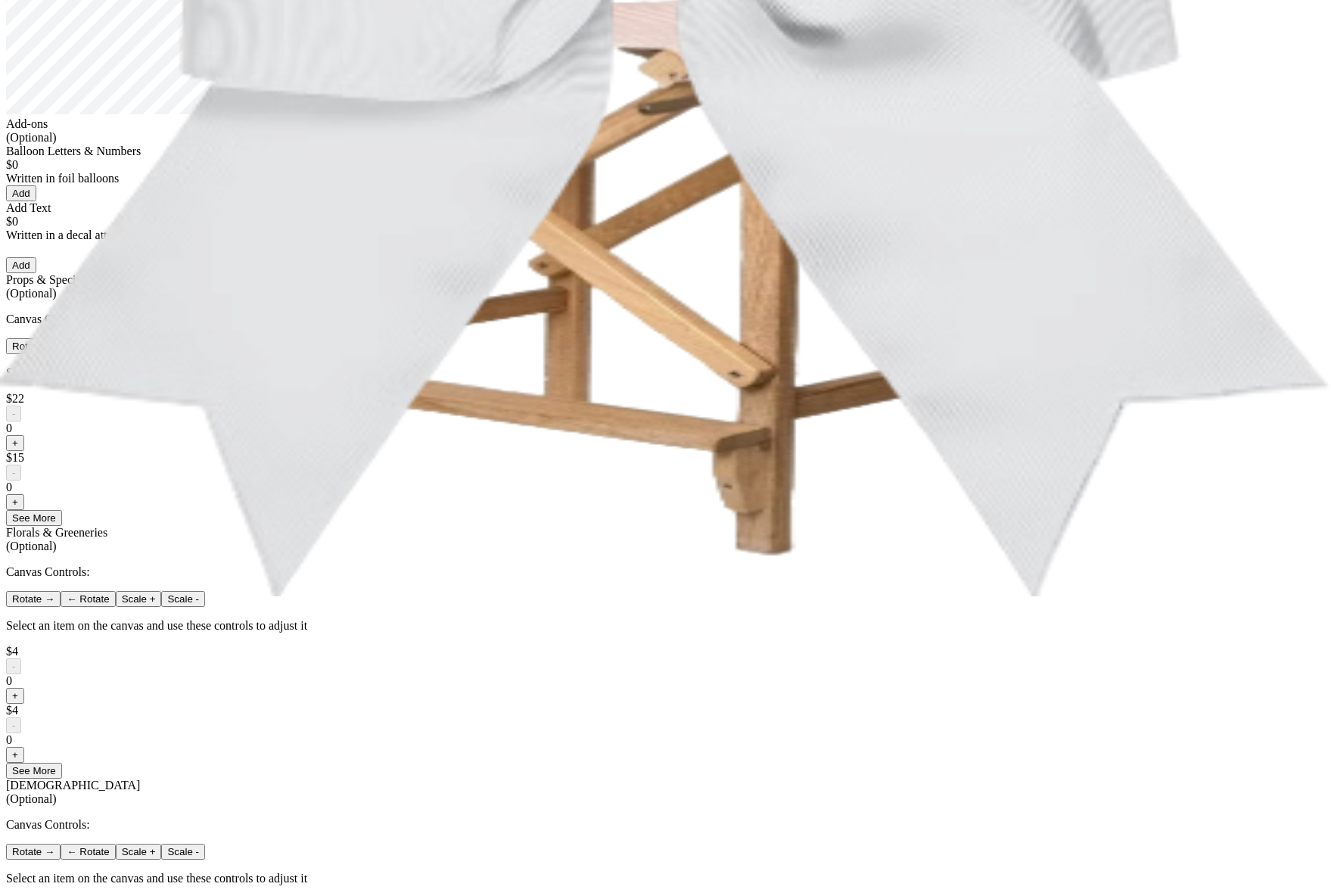
scroll to position [880, 0]
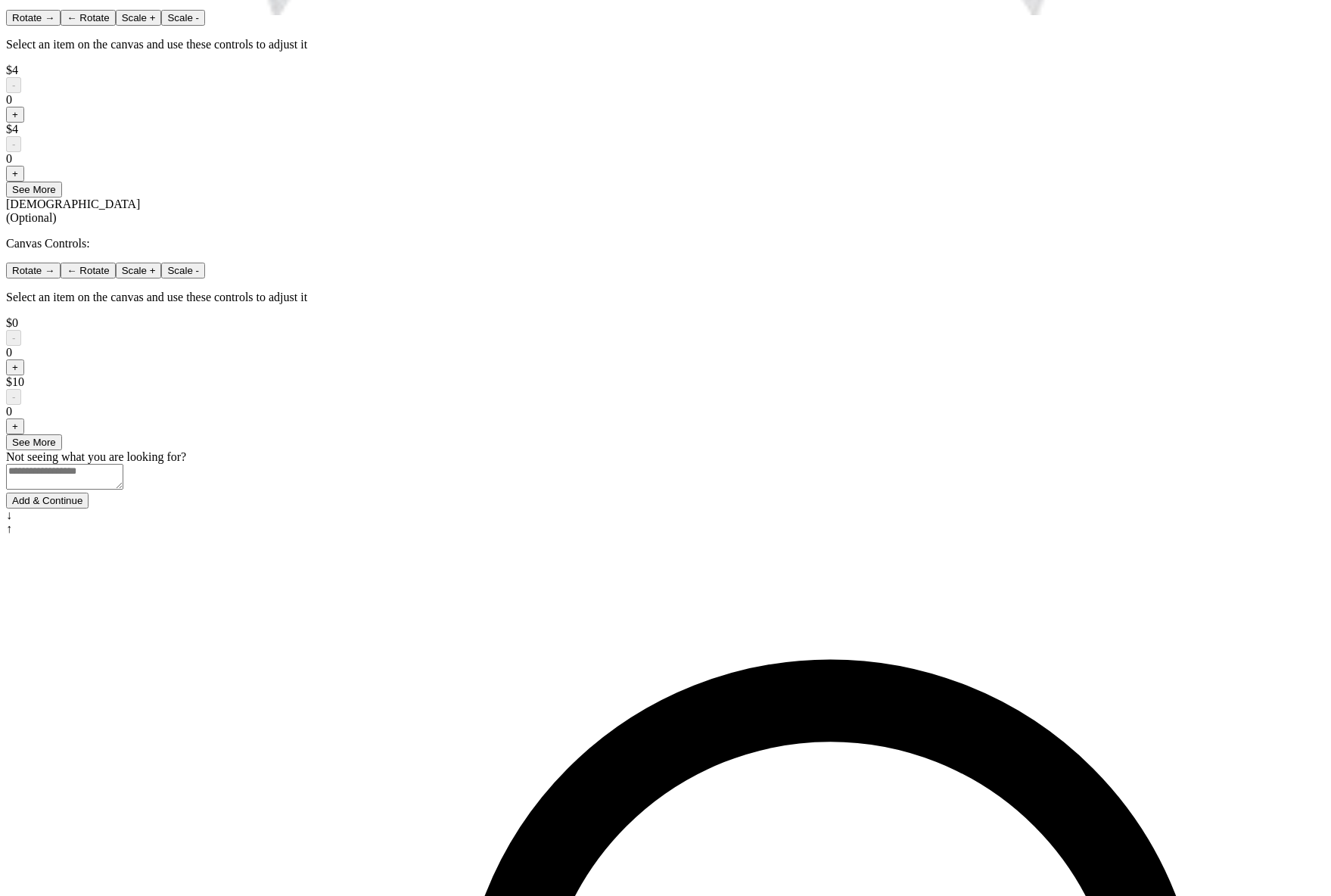
click at [89, 508] on button "Add & Continue" at bounding box center [47, 501] width 83 height 16
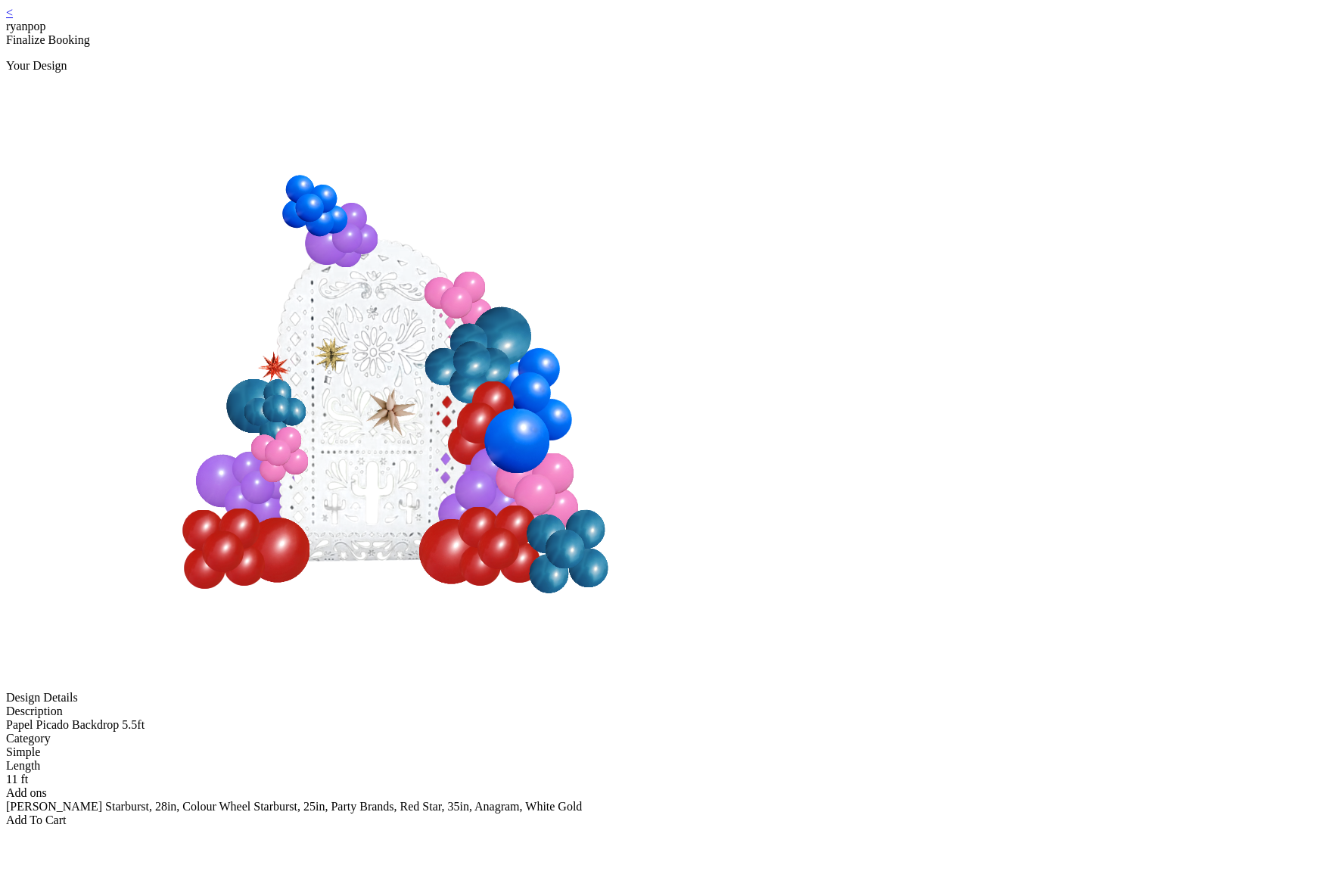
scroll to position [3, 0]
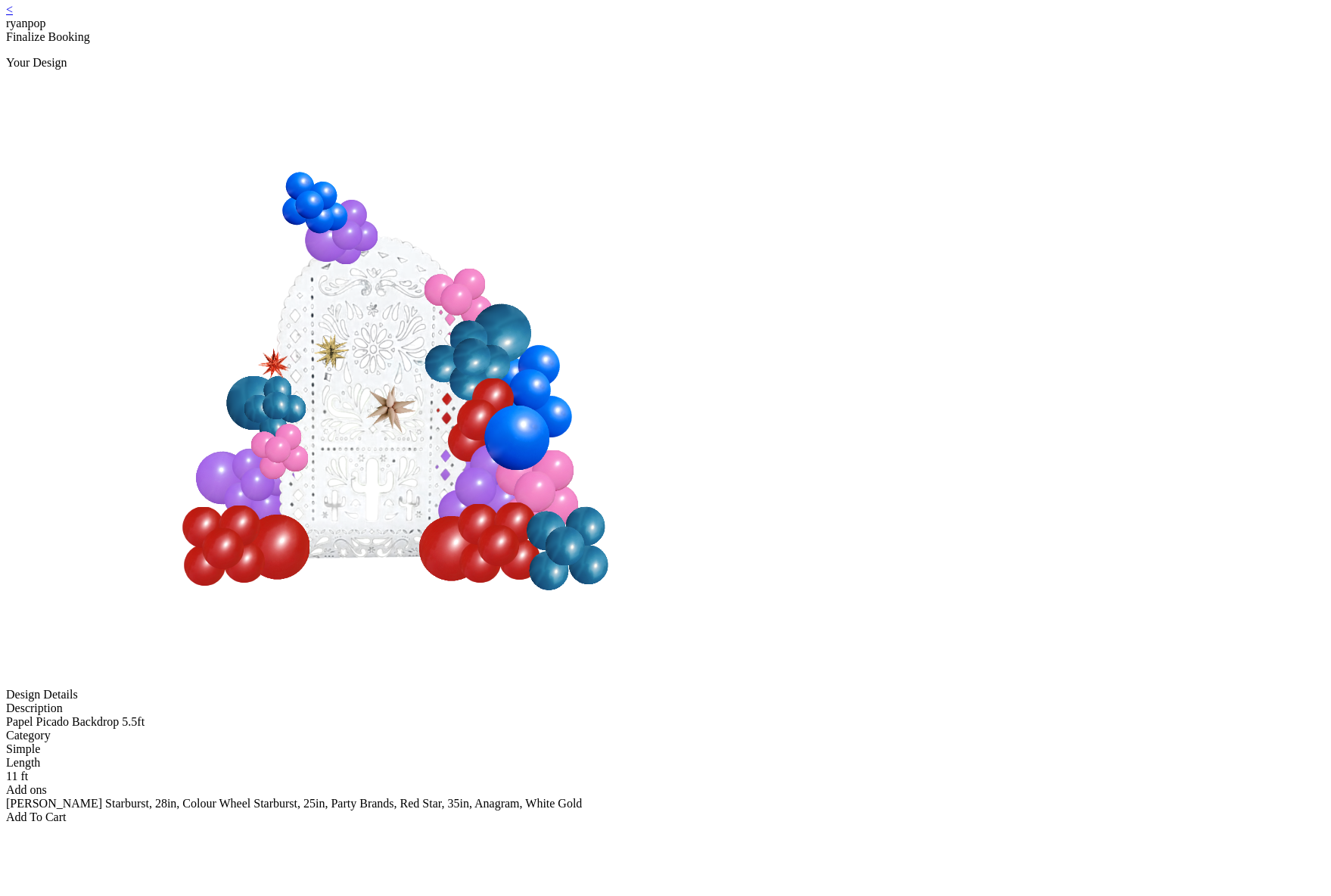
click at [445, 16] on div "< ryanpop" at bounding box center [665, 17] width 1319 height 28
click at [445, 16] on div "< ryanpop" at bounding box center [665, 17] width 1319 height 28
click at [13, 16] on link "<" at bounding box center [9, 9] width 7 height 13
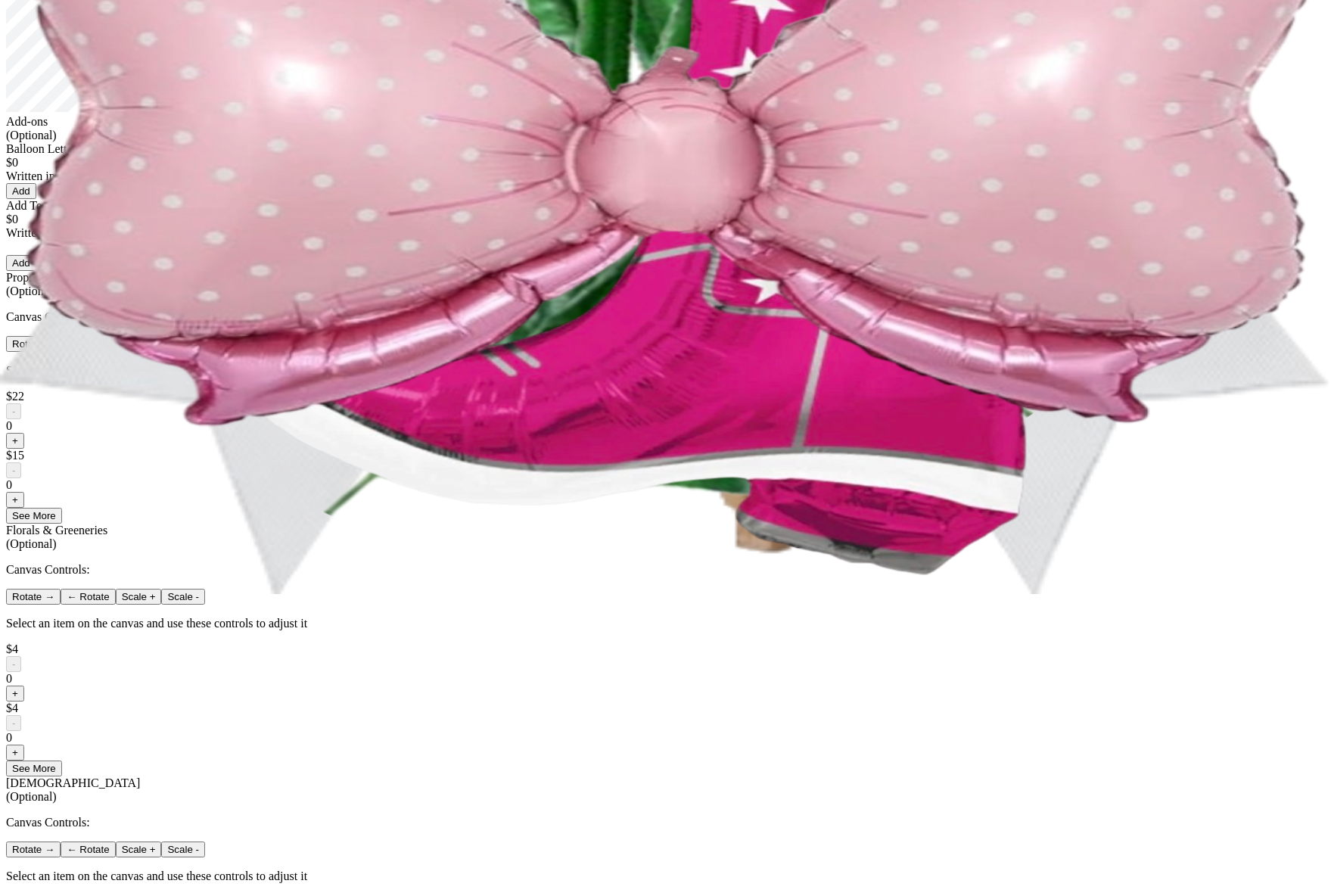
scroll to position [880, 0]
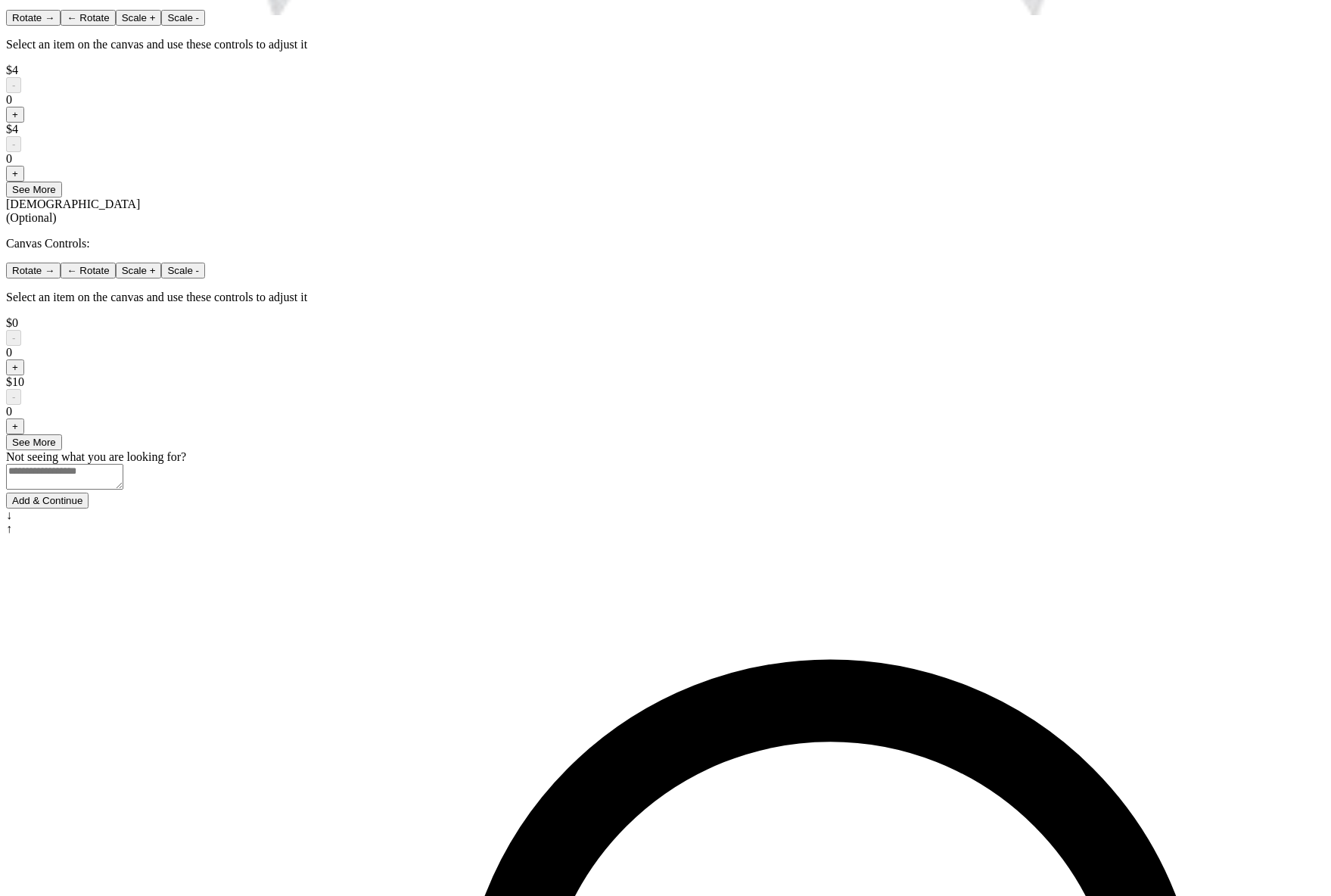
click at [89, 508] on button "Add & Continue" at bounding box center [47, 501] width 83 height 16
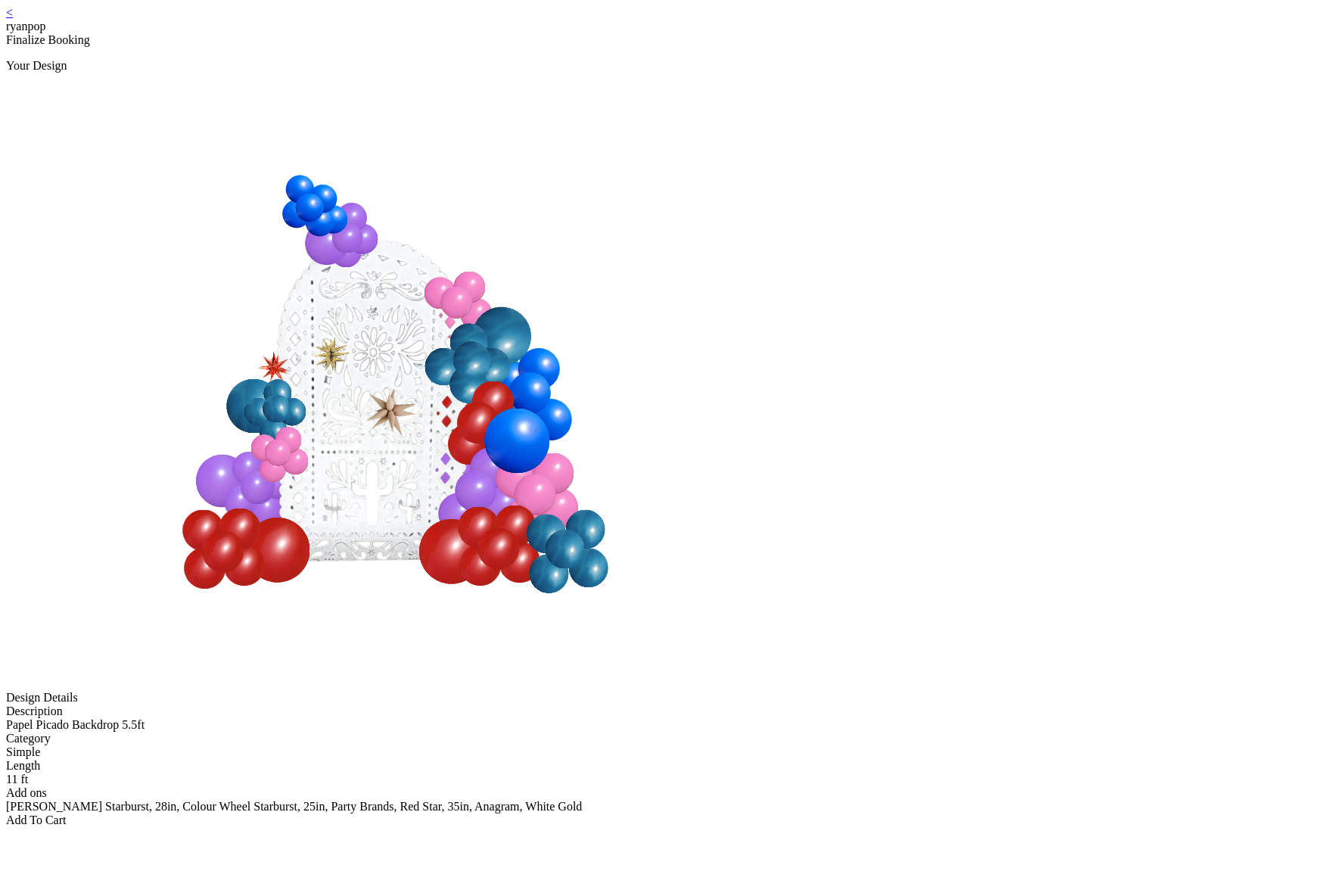
drag, startPoint x: 261, startPoint y: 103, endPoint x: 269, endPoint y: 96, distance: 10.6
click at [13, 19] on link "<" at bounding box center [9, 12] width 7 height 13
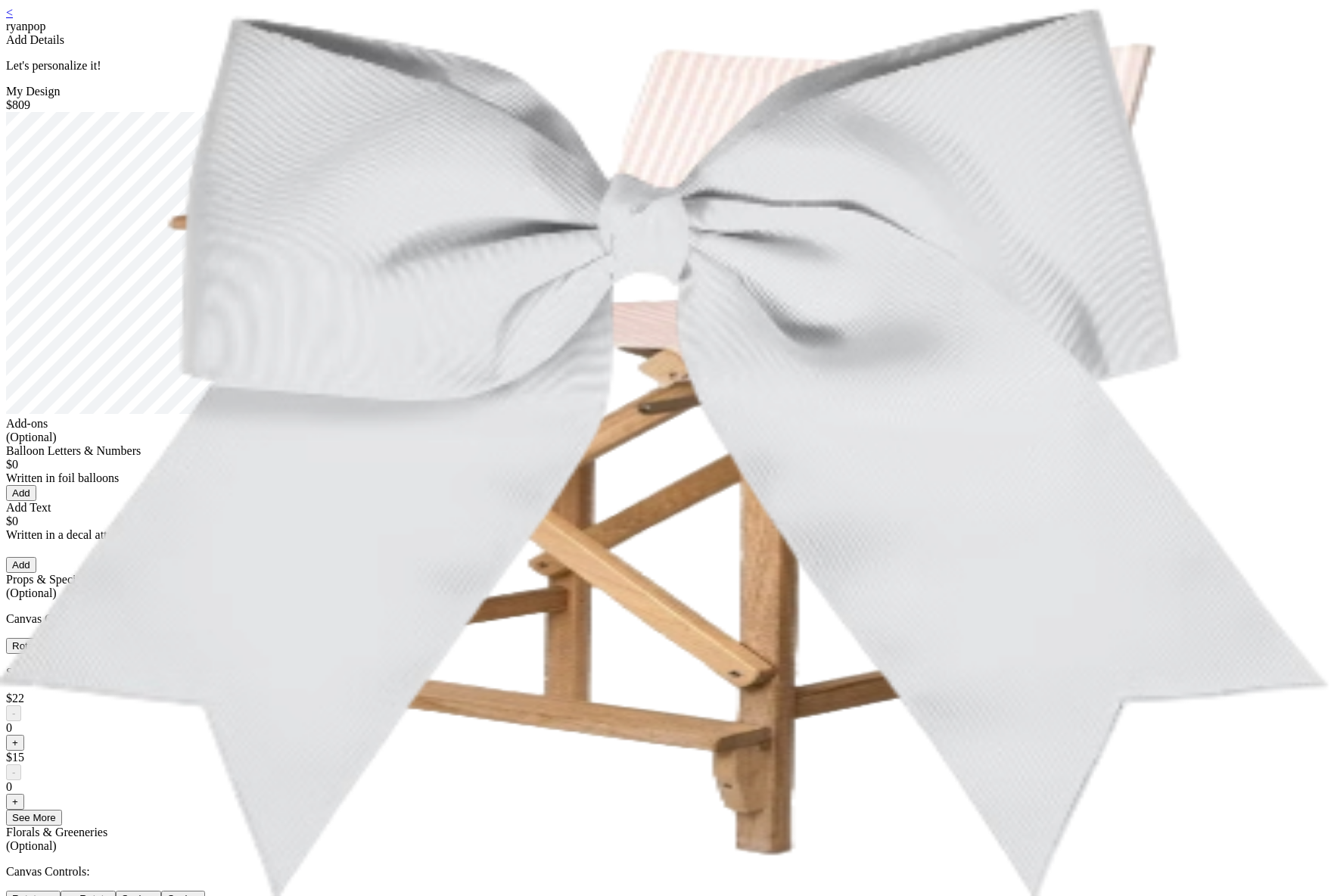
scroll to position [880, 0]
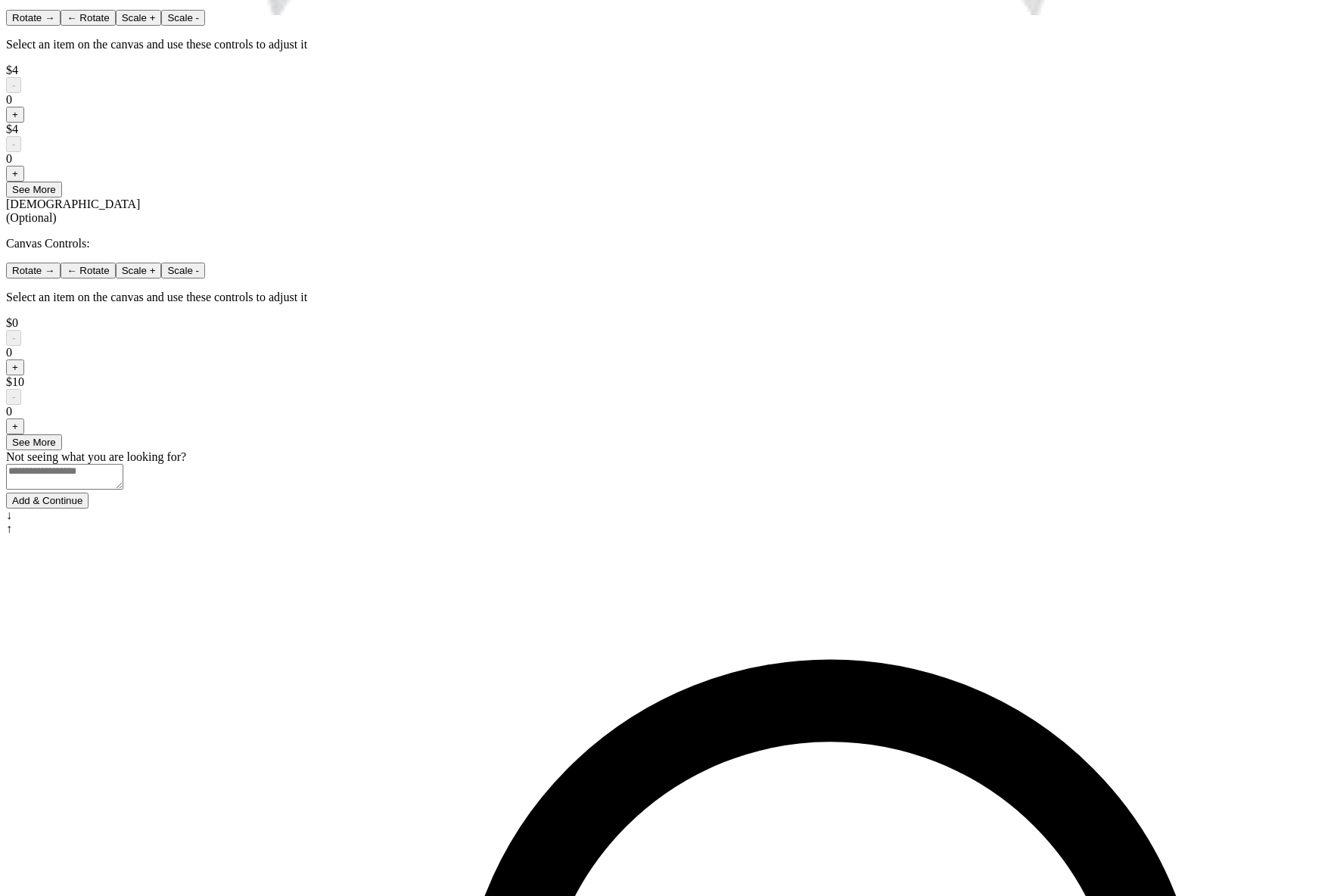
click at [89, 508] on button "Add & Continue" at bounding box center [47, 501] width 83 height 16
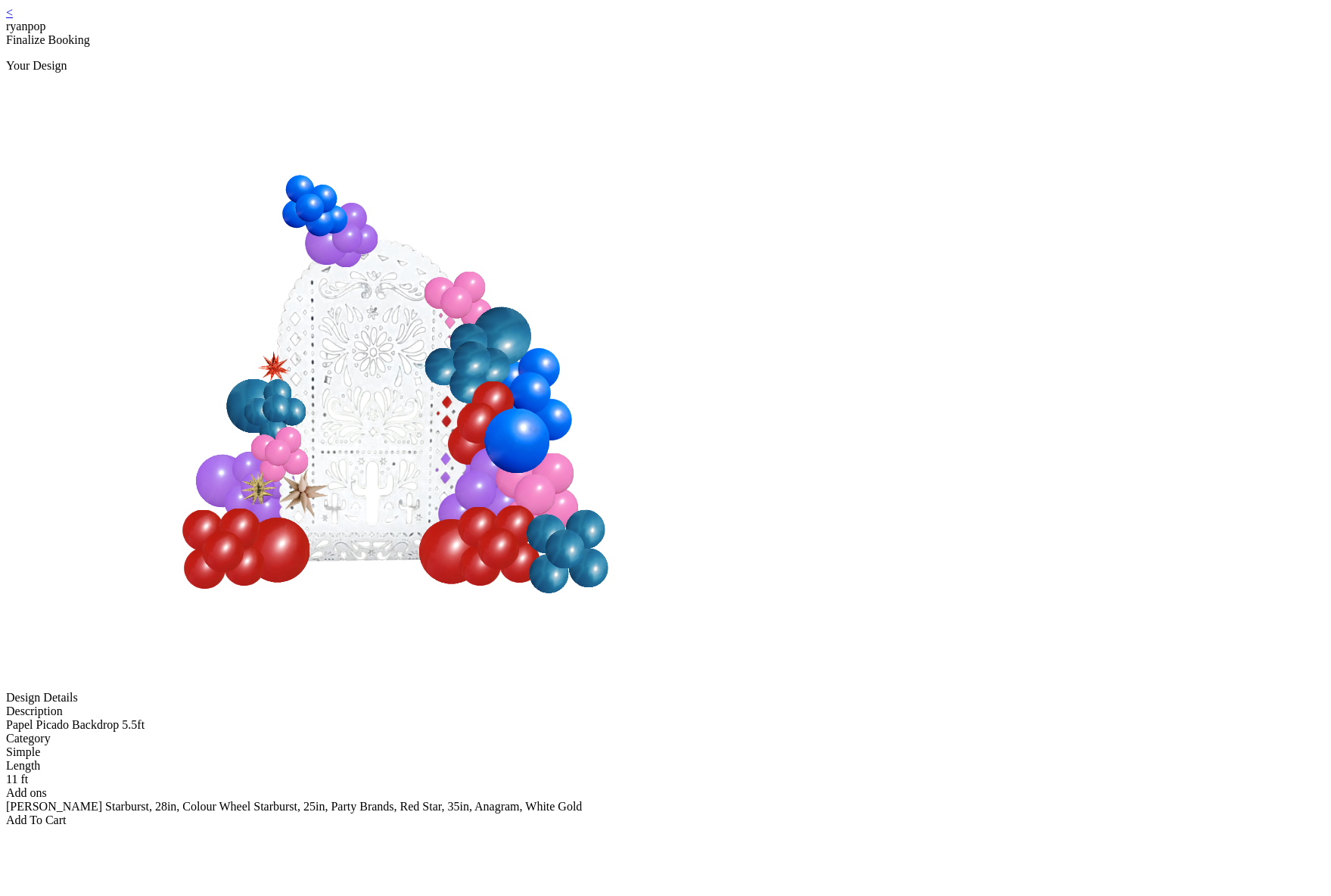
click at [13, 19] on link "<" at bounding box center [9, 12] width 7 height 13
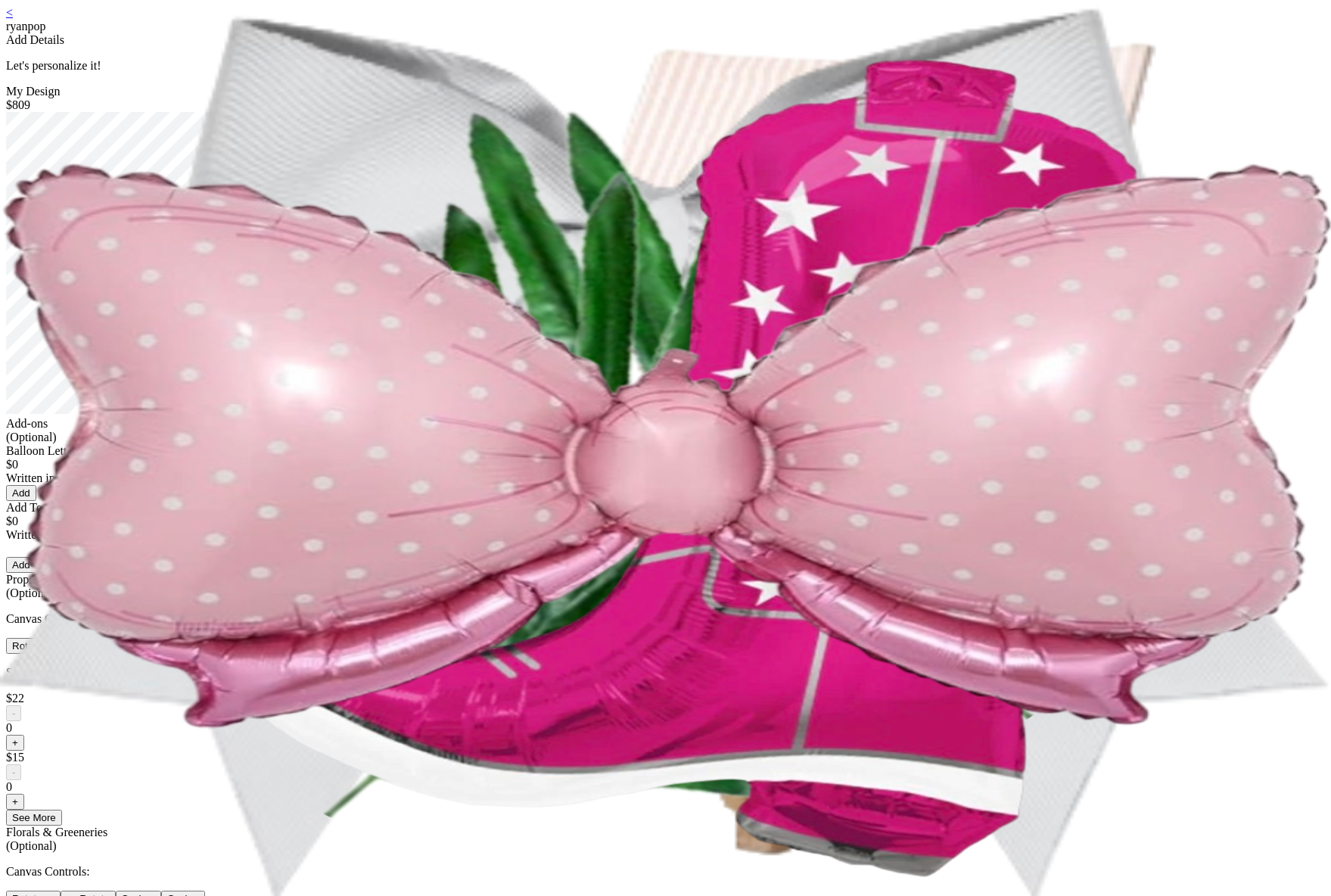
click at [13, 19] on link "<" at bounding box center [9, 12] width 7 height 13
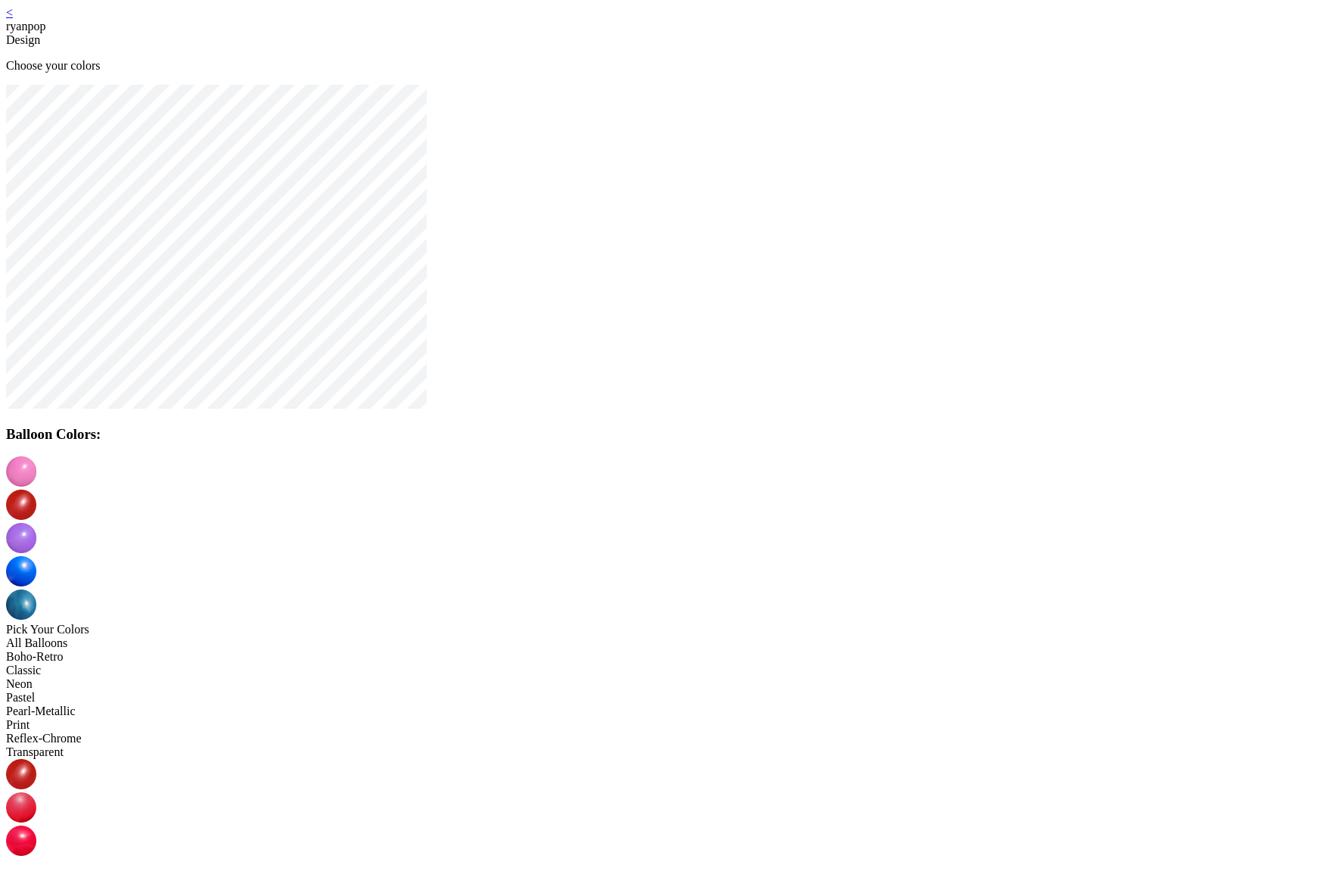
click at [13, 19] on link "<" at bounding box center [9, 12] width 7 height 13
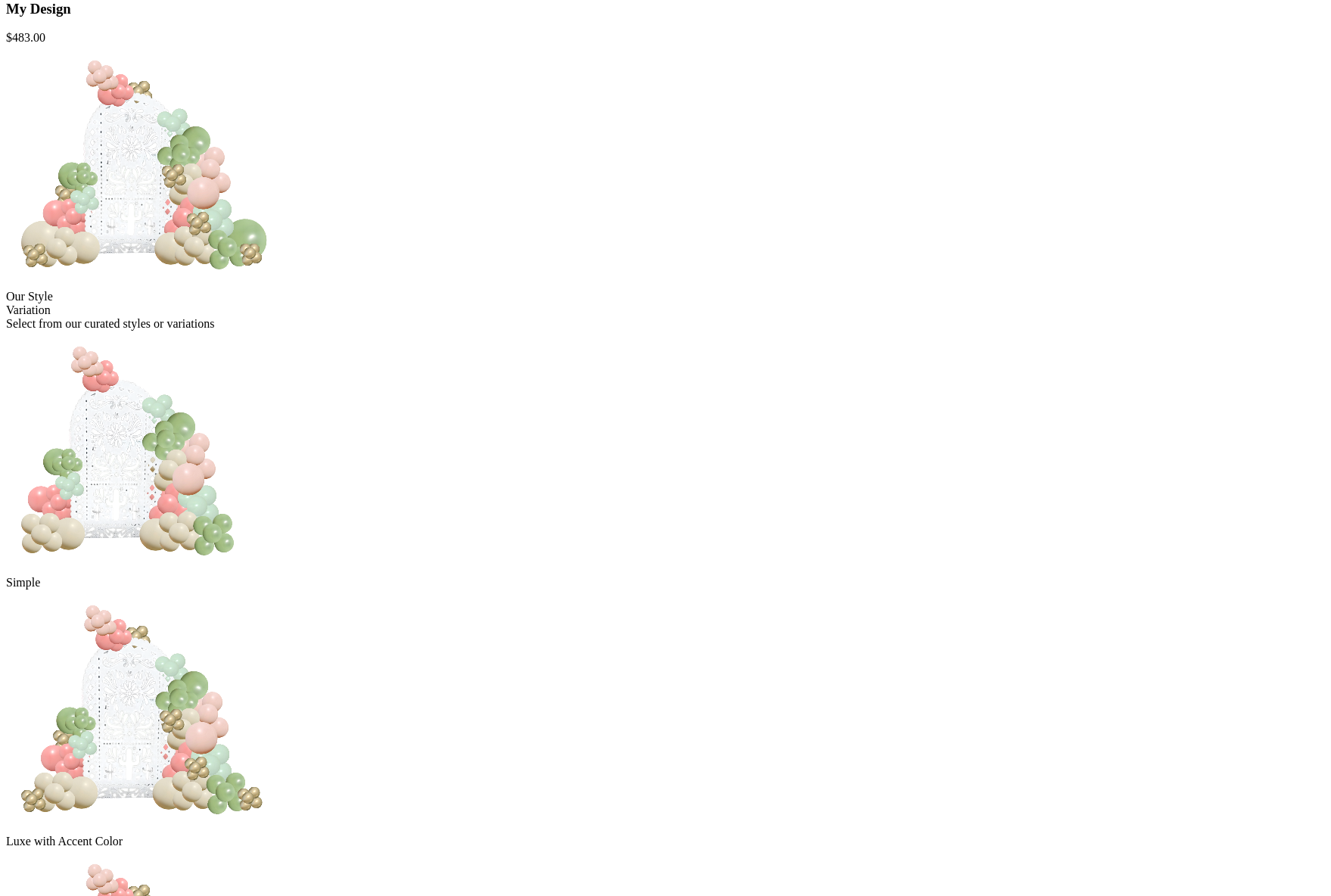
scroll to position [251, 0]
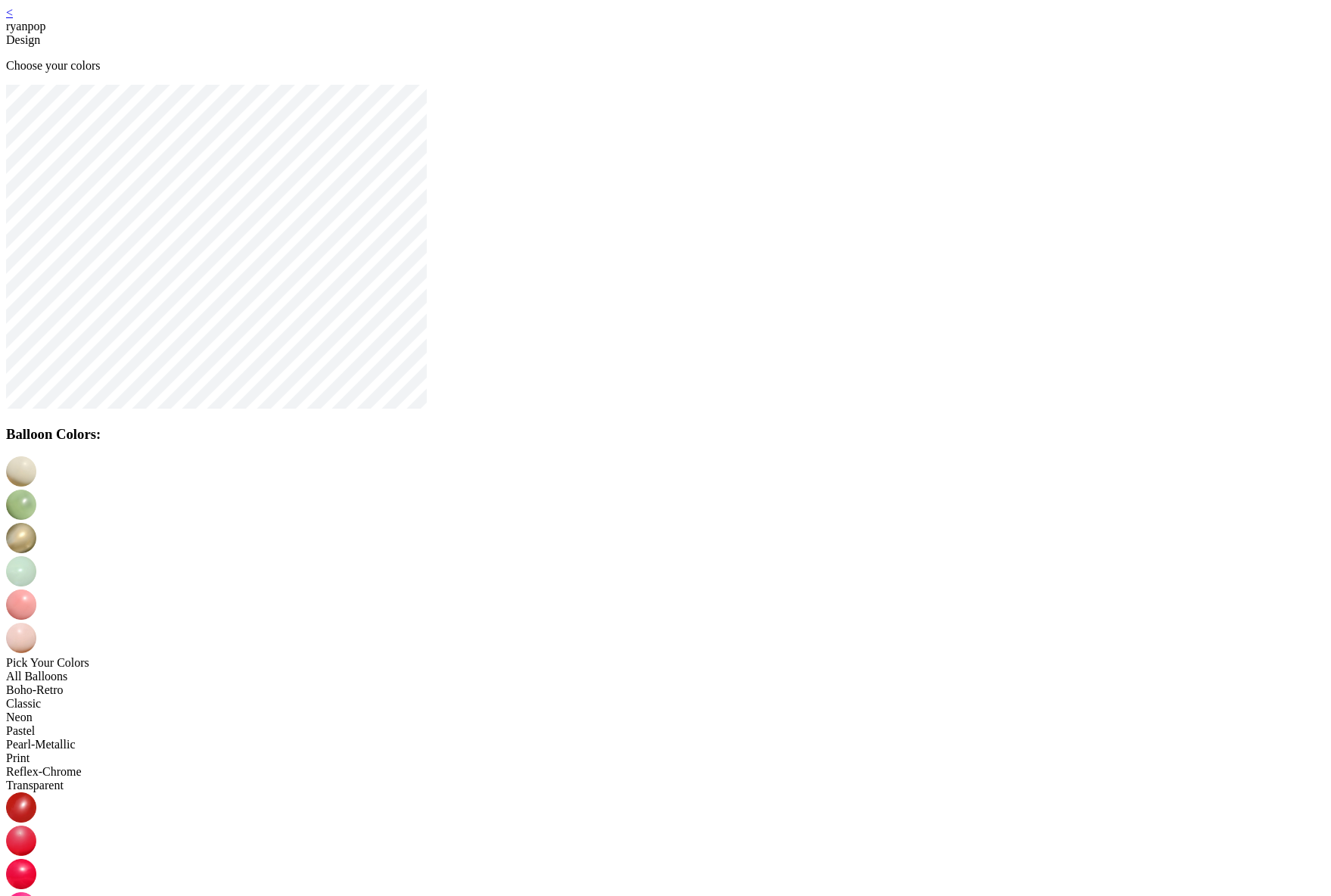
click at [36, 523] on img at bounding box center [21, 538] width 30 height 30
click at [36, 557] on img at bounding box center [21, 571] width 30 height 30
click at [617, 72] on p "Choose your colors" at bounding box center [665, 66] width 1319 height 14
click at [618, 72] on p "Choose your colors" at bounding box center [665, 66] width 1319 height 14
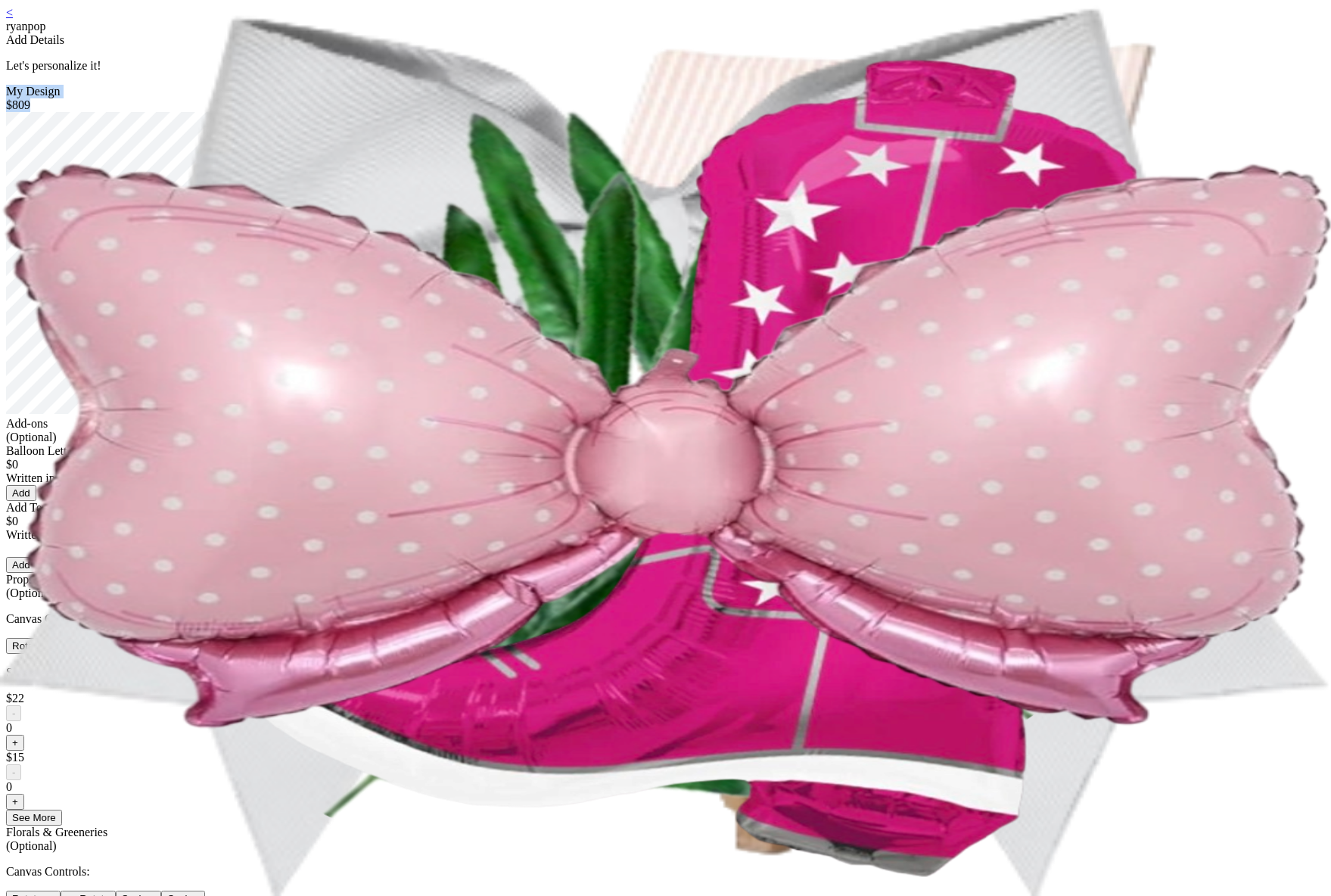
drag, startPoint x: 893, startPoint y: 131, endPoint x: 446, endPoint y: 134, distance: 447.0
click at [446, 134] on div "My Design $809" at bounding box center [665, 251] width 1319 height 333
click at [13, 19] on link "<" at bounding box center [9, 12] width 7 height 13
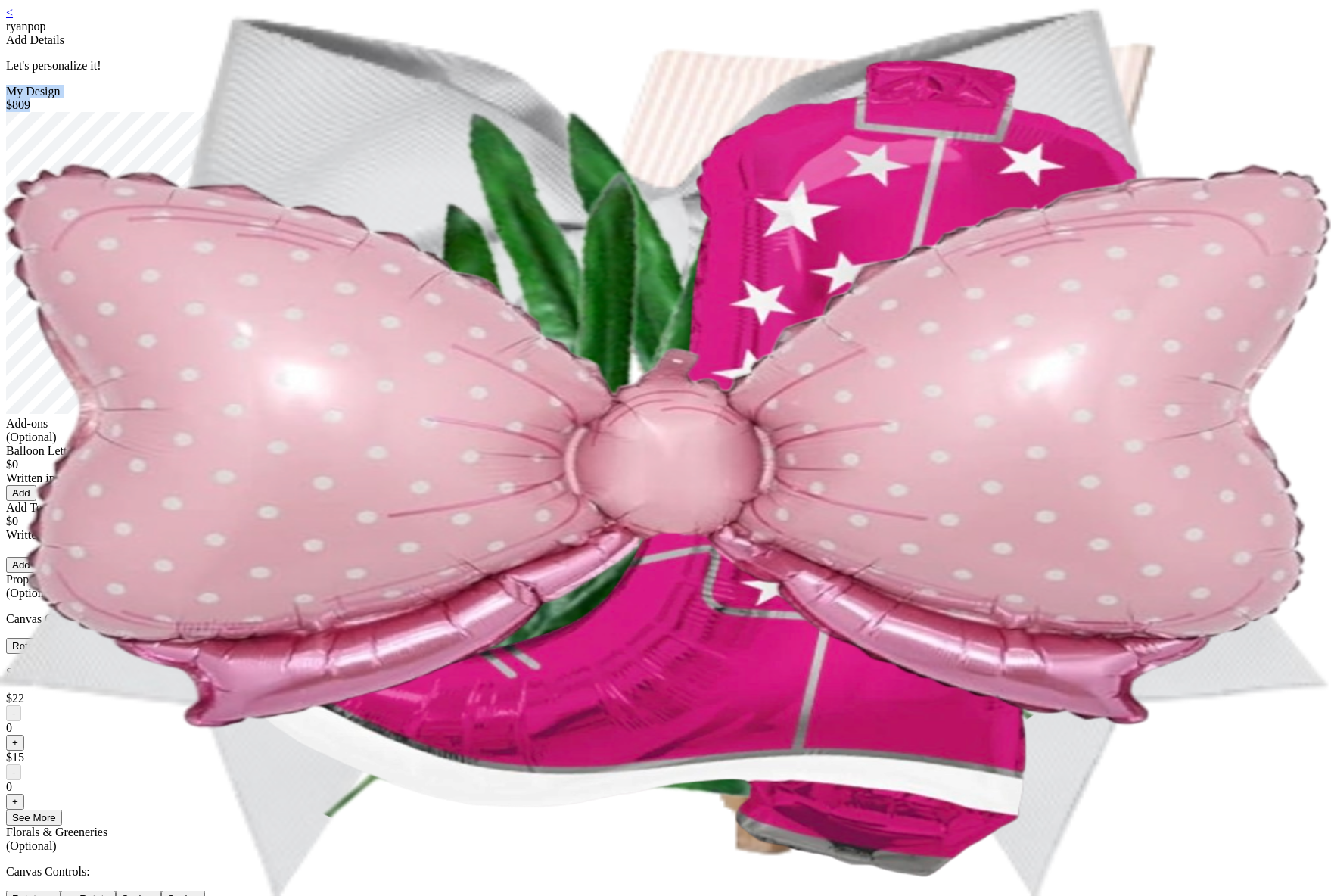
drag, startPoint x: 447, startPoint y: 133, endPoint x: 886, endPoint y: 131, distance: 439.0
click at [886, 131] on div "My Design $809" at bounding box center [665, 251] width 1319 height 333
copy div "My Design $809"
